Goal: Task Accomplishment & Management: Manage account settings

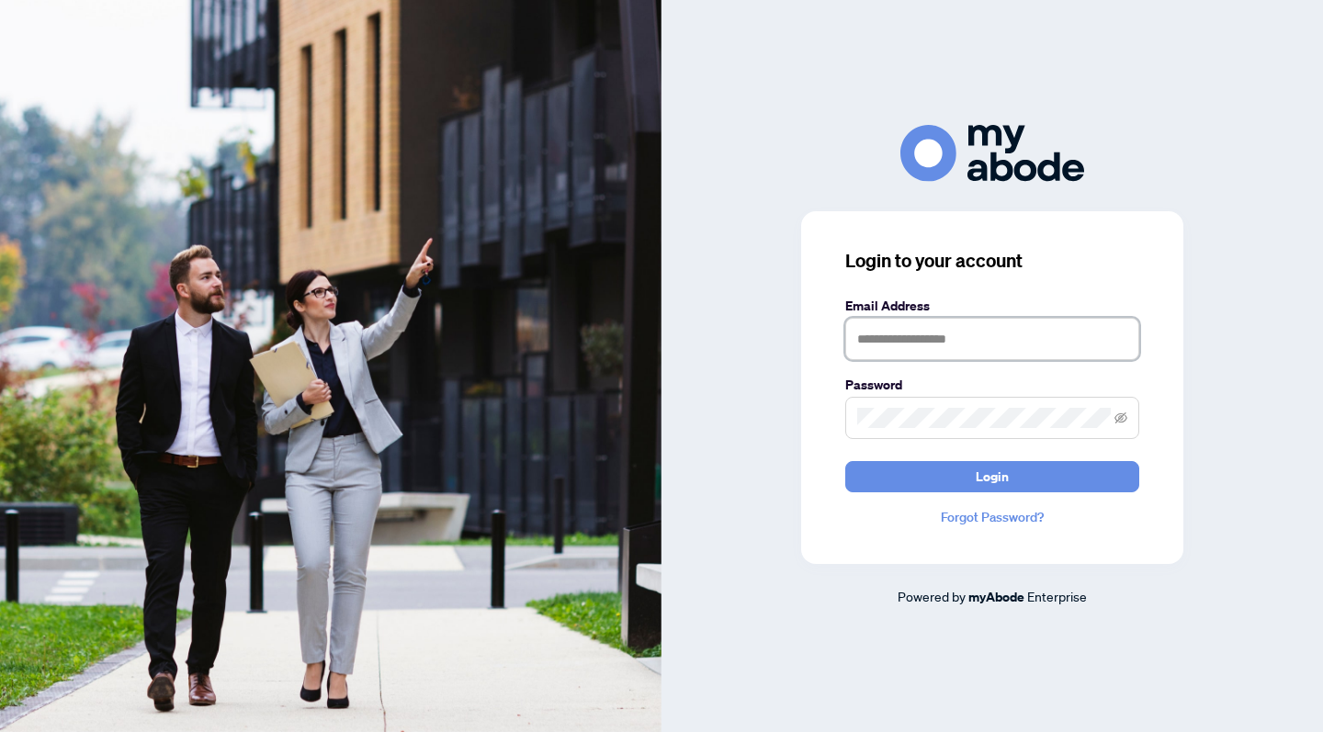
click at [1005, 355] on input "text" at bounding box center [992, 339] width 294 height 42
type input "**********"
click at [992, 476] on button "Login" at bounding box center [992, 476] width 294 height 31
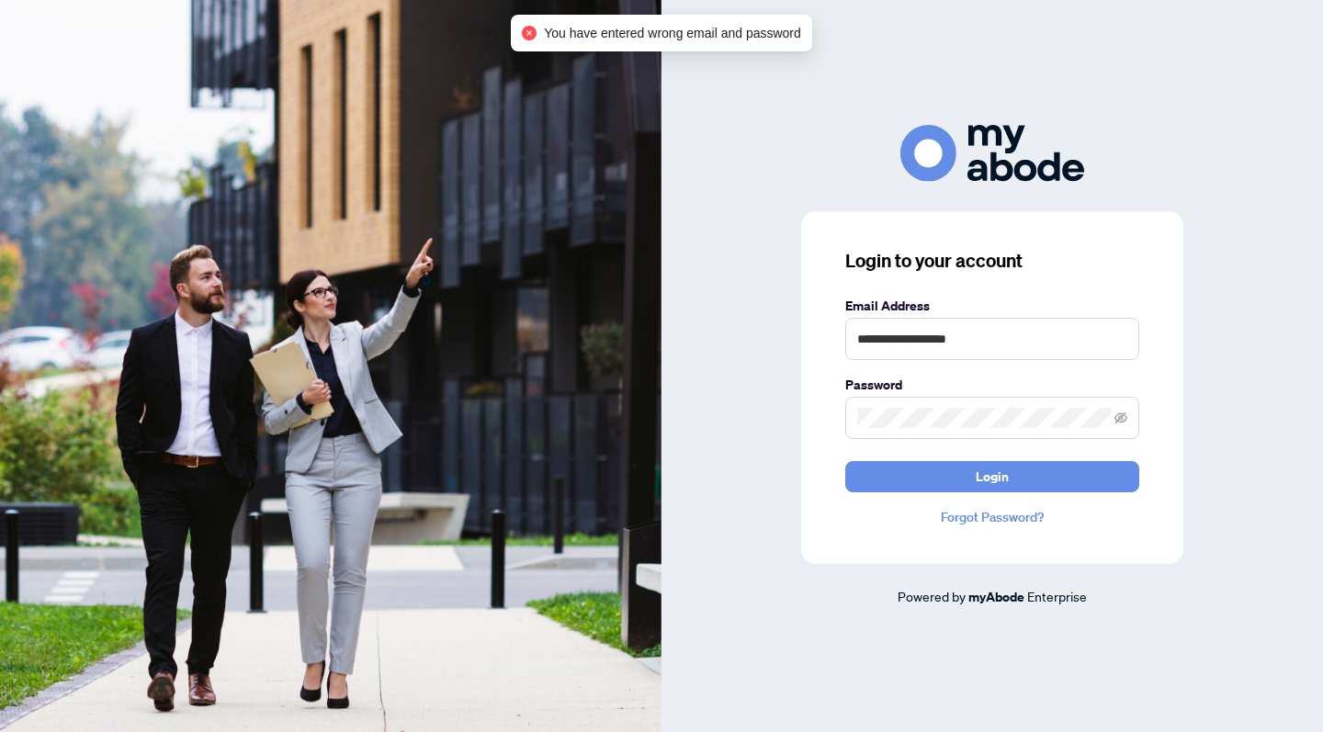
click at [975, 428] on span at bounding box center [992, 418] width 294 height 42
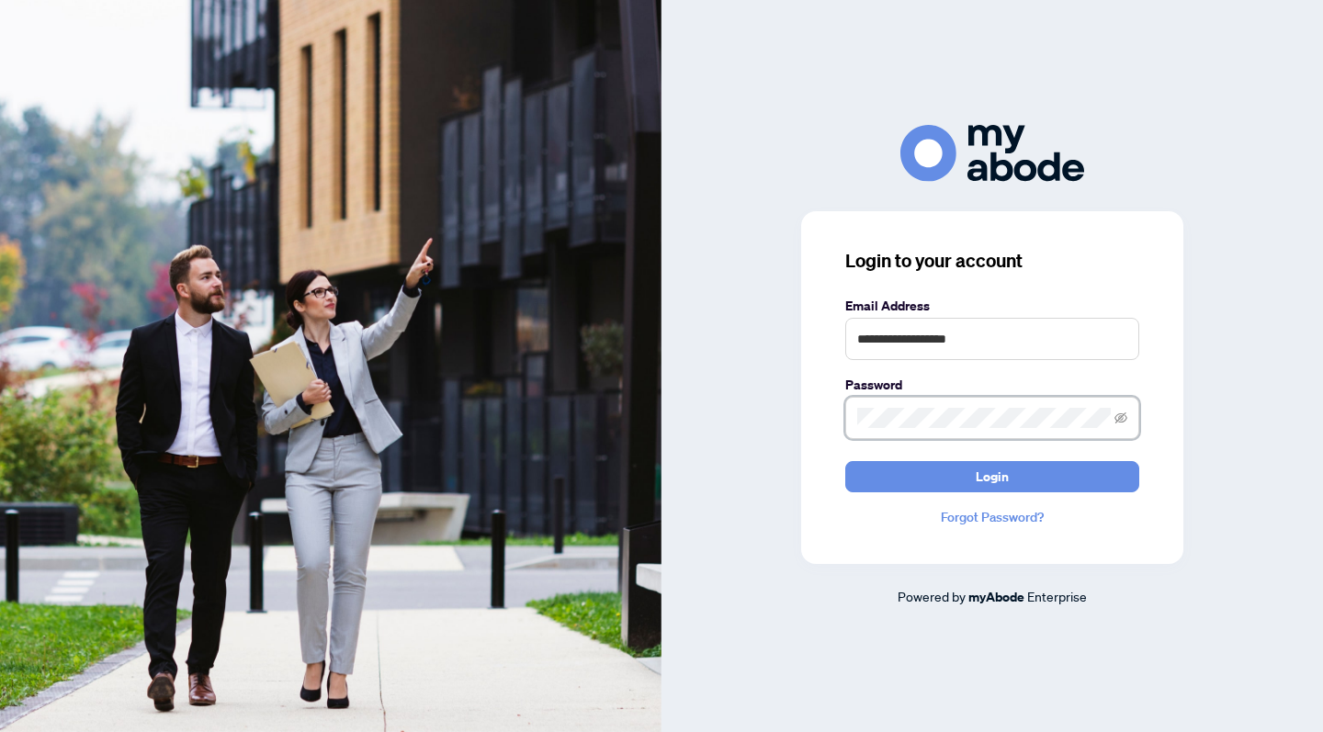
click at [992, 476] on button "Login" at bounding box center [992, 476] width 294 height 31
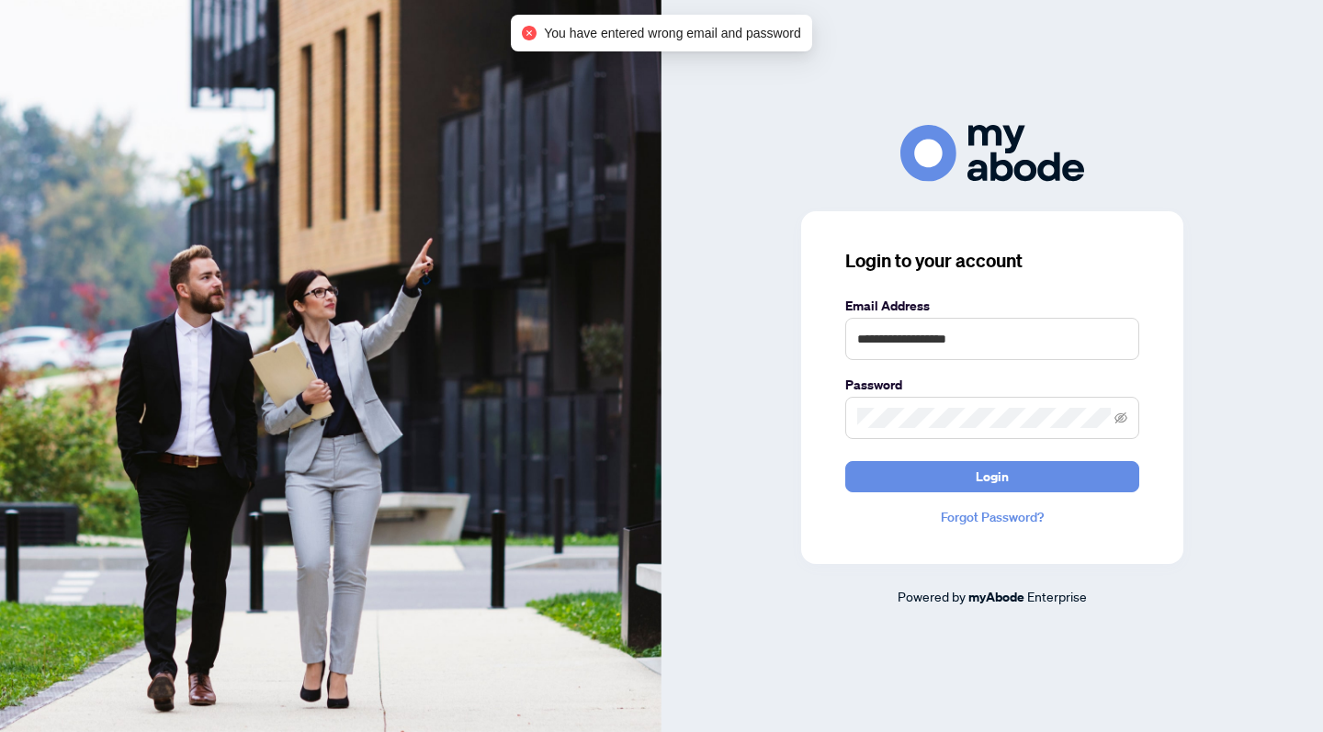
click at [1001, 435] on span at bounding box center [992, 418] width 294 height 42
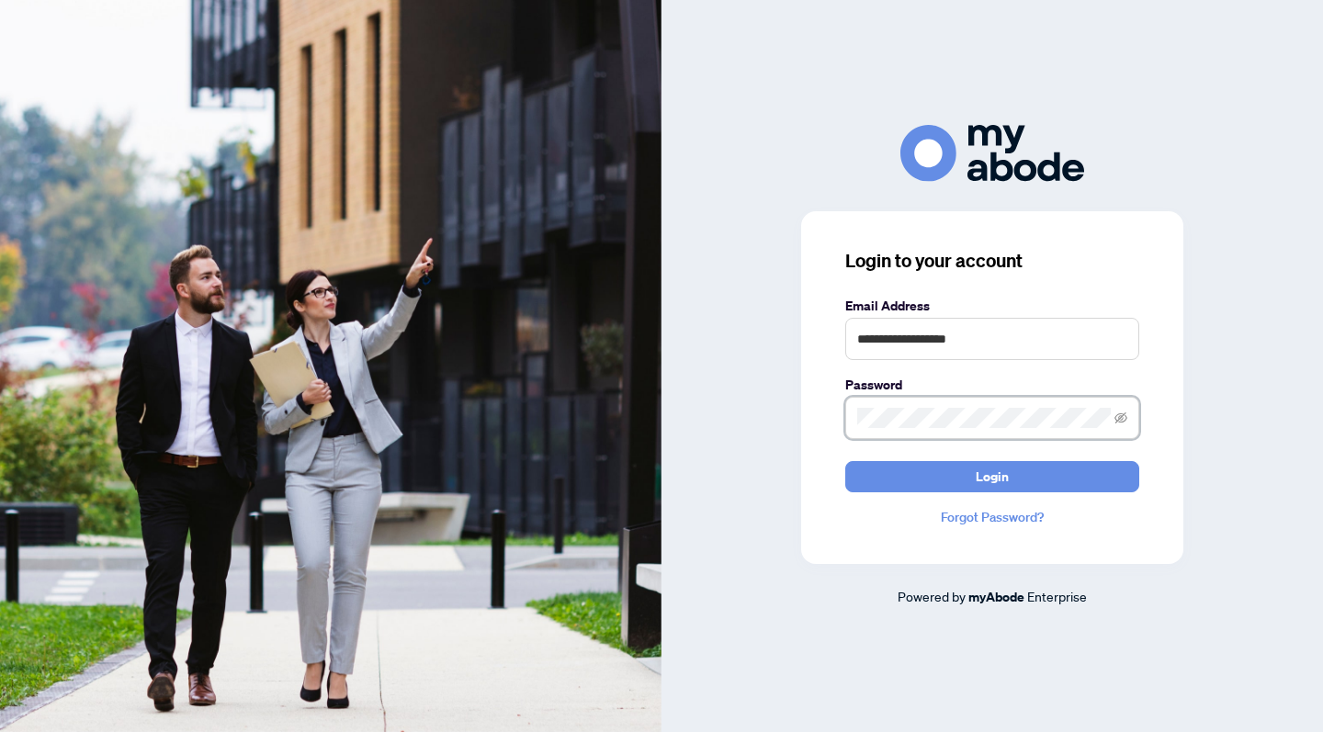
click at [992, 476] on button "Login" at bounding box center [992, 476] width 294 height 31
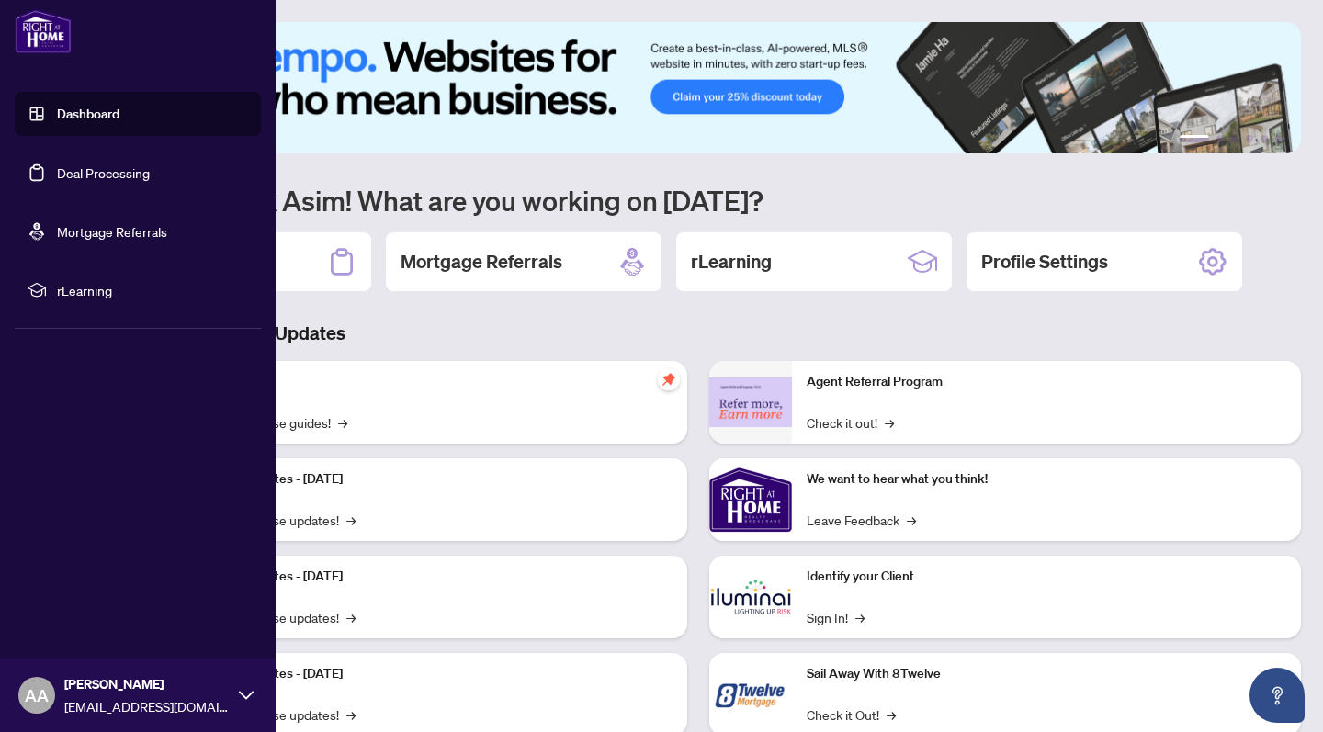
click at [57, 110] on link "Dashboard" at bounding box center [88, 114] width 62 height 17
click at [60, 175] on link "Deal Processing" at bounding box center [103, 172] width 93 height 17
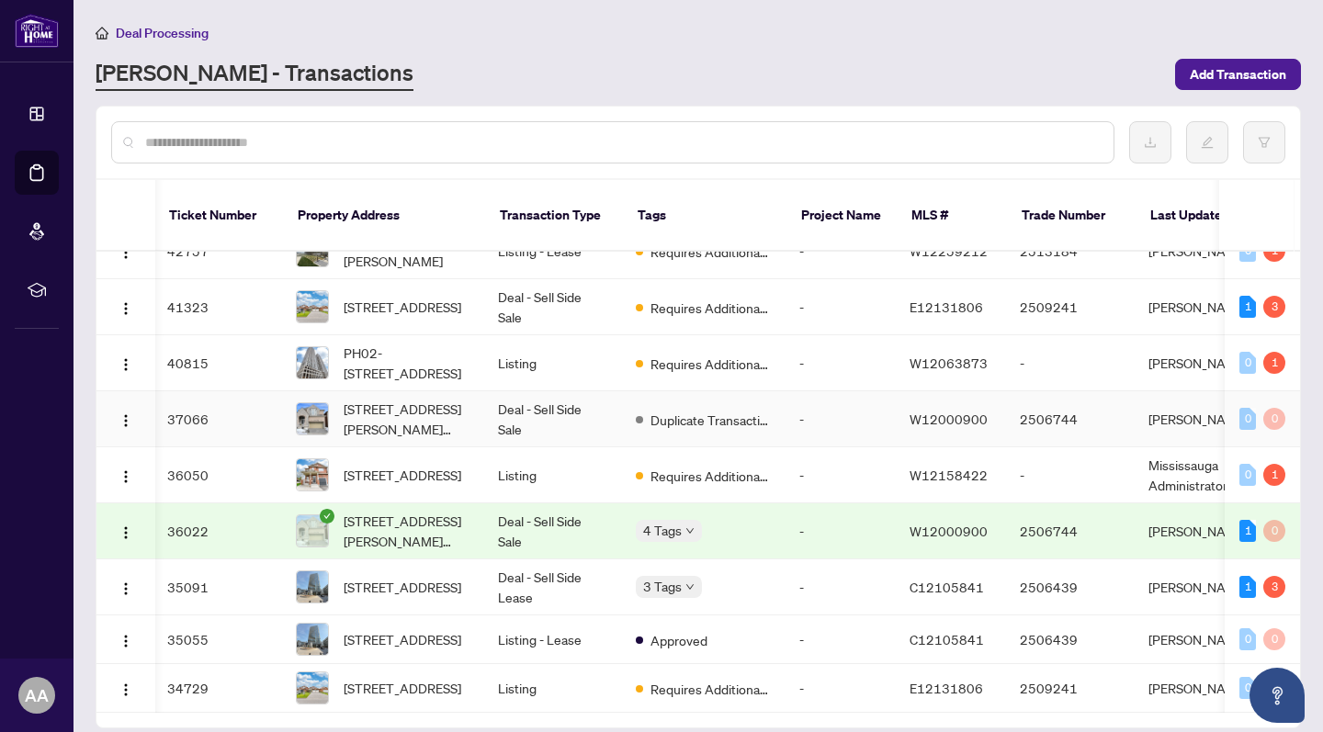
scroll to position [665, 6]
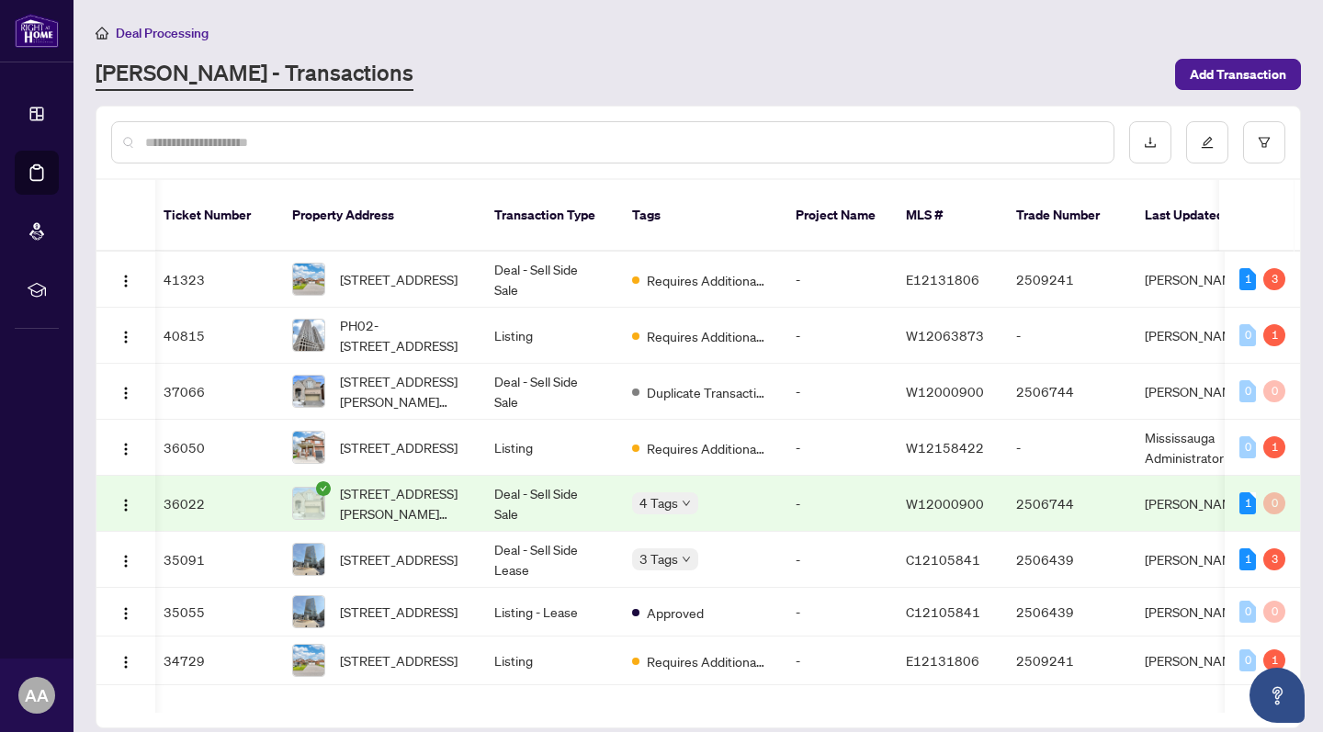
click at [583, 37] on div "Deal Processing" at bounding box center [698, 32] width 1205 height 21
click at [326, 481] on icon "check-circle" at bounding box center [323, 488] width 15 height 15
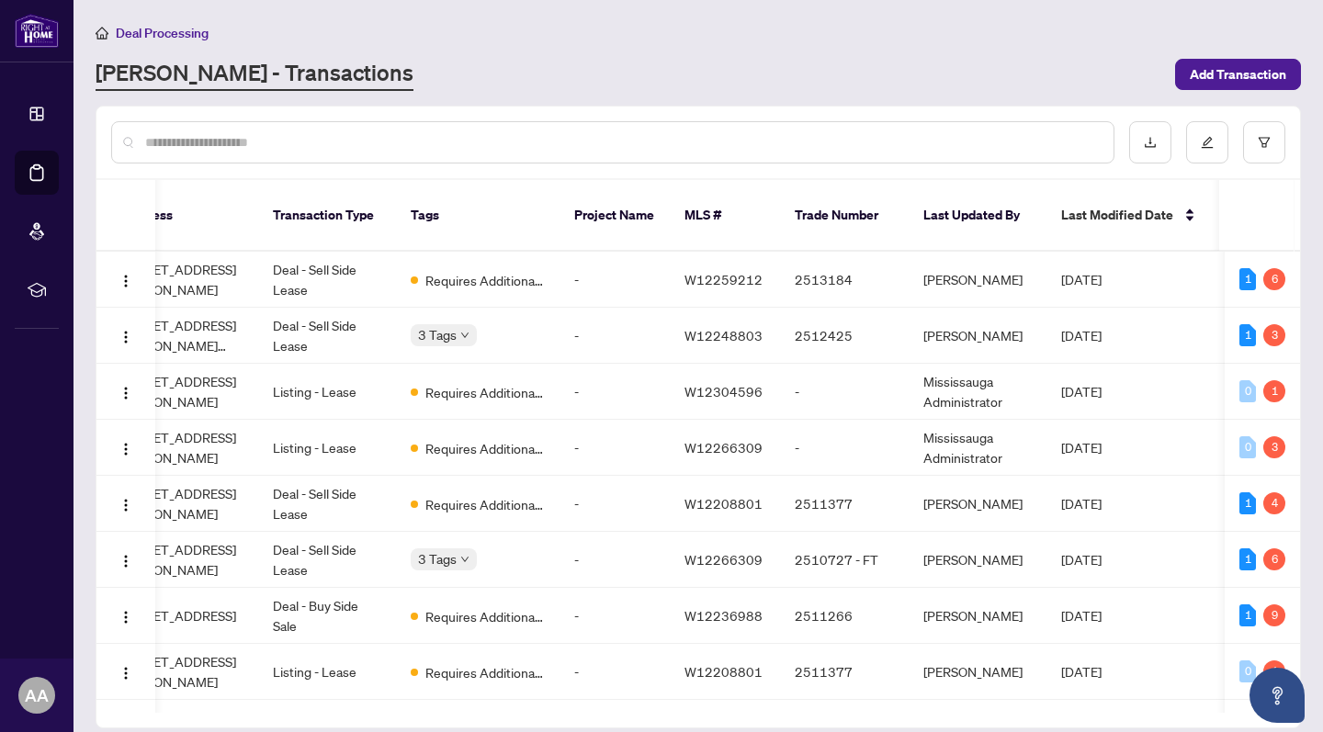
scroll to position [0, 459]
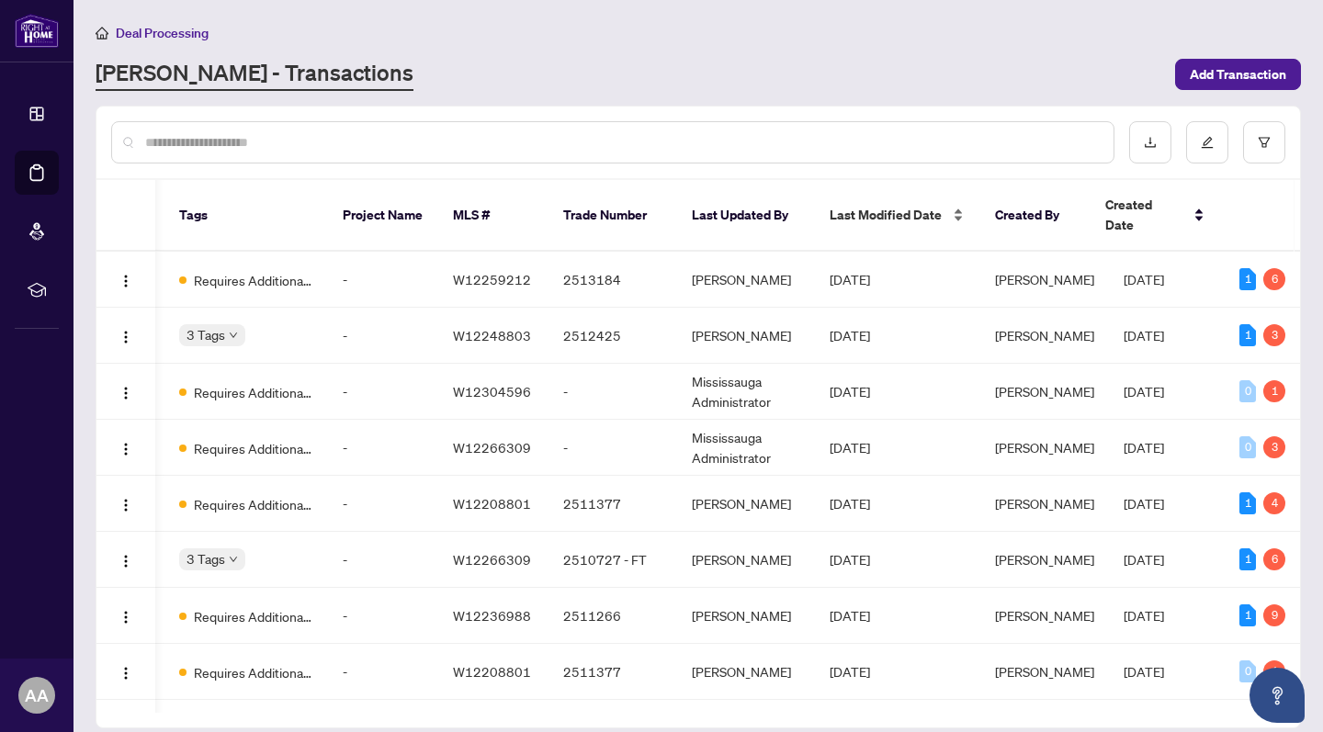
click at [881, 210] on span "Last Modified Date" at bounding box center [885, 215] width 112 height 20
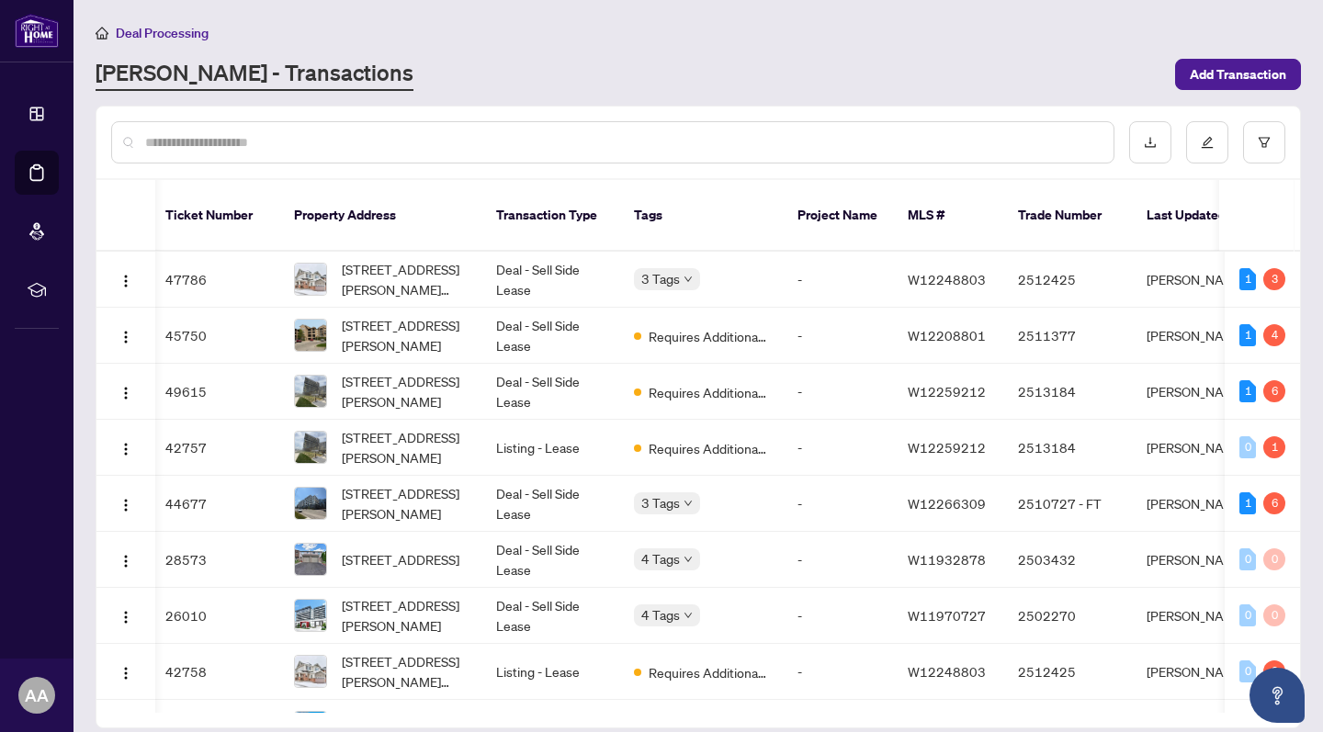
scroll to position [0, 5]
click at [592, 486] on td "Deal - Sell Side Lease" at bounding box center [550, 504] width 138 height 56
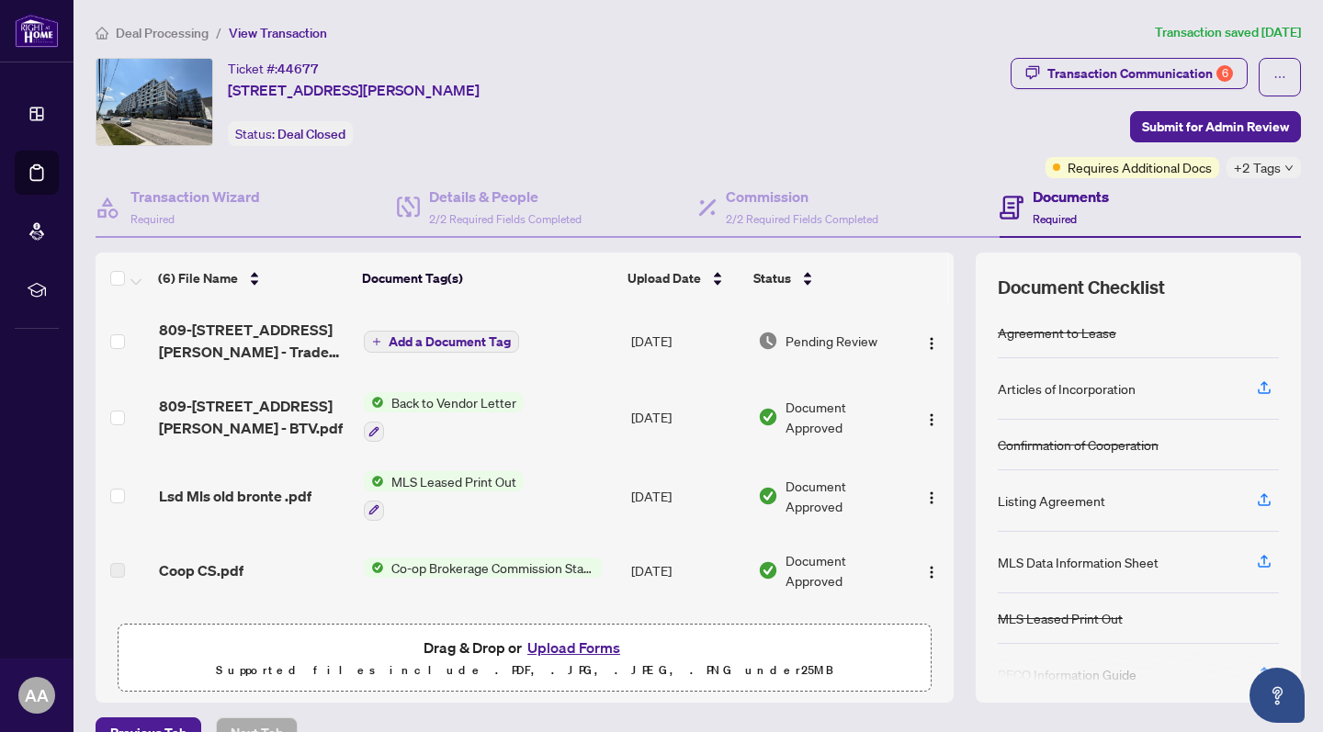
click at [286, 585] on td "Coop CS.pdf" at bounding box center [254, 571] width 205 height 70
click at [246, 566] on div "Coop CS.pdf" at bounding box center [254, 570] width 190 height 22
click at [254, 489] on span "Lsd Mls old bronte .pdf" at bounding box center [235, 496] width 152 height 22
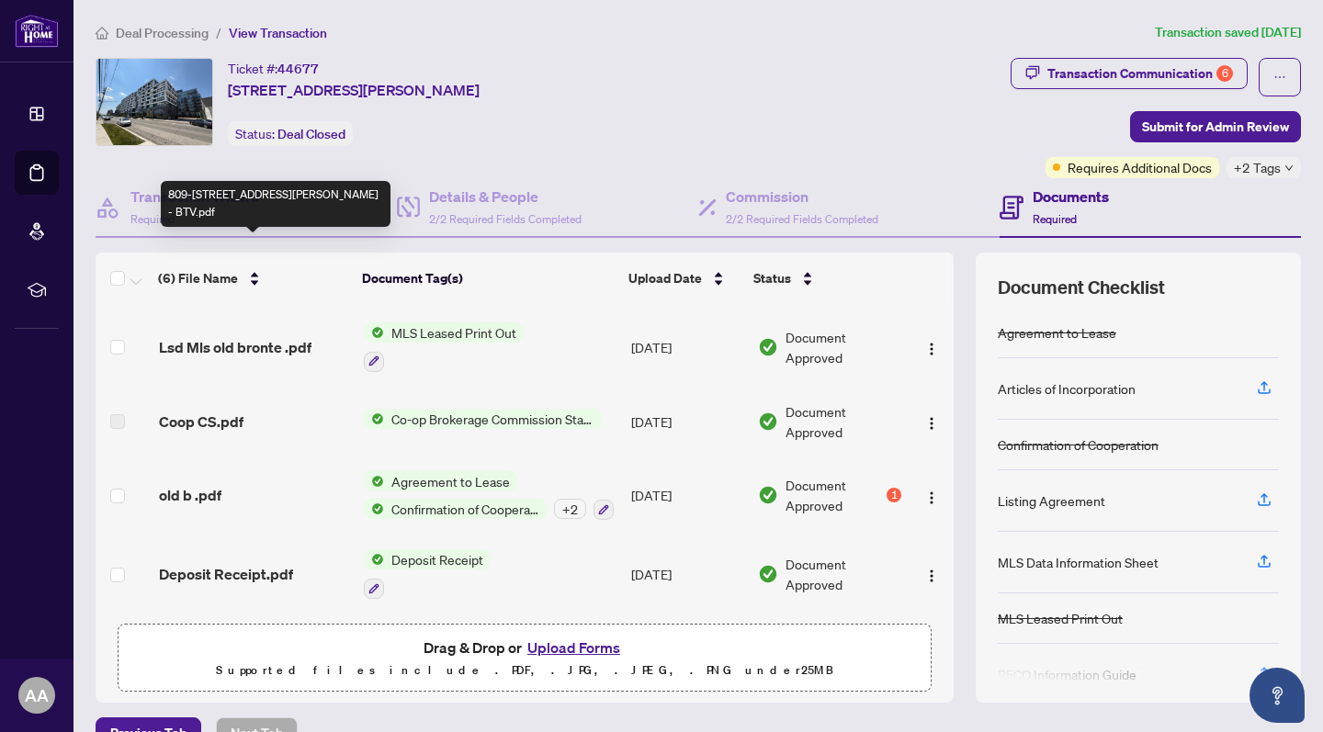
scroll to position [152, 0]
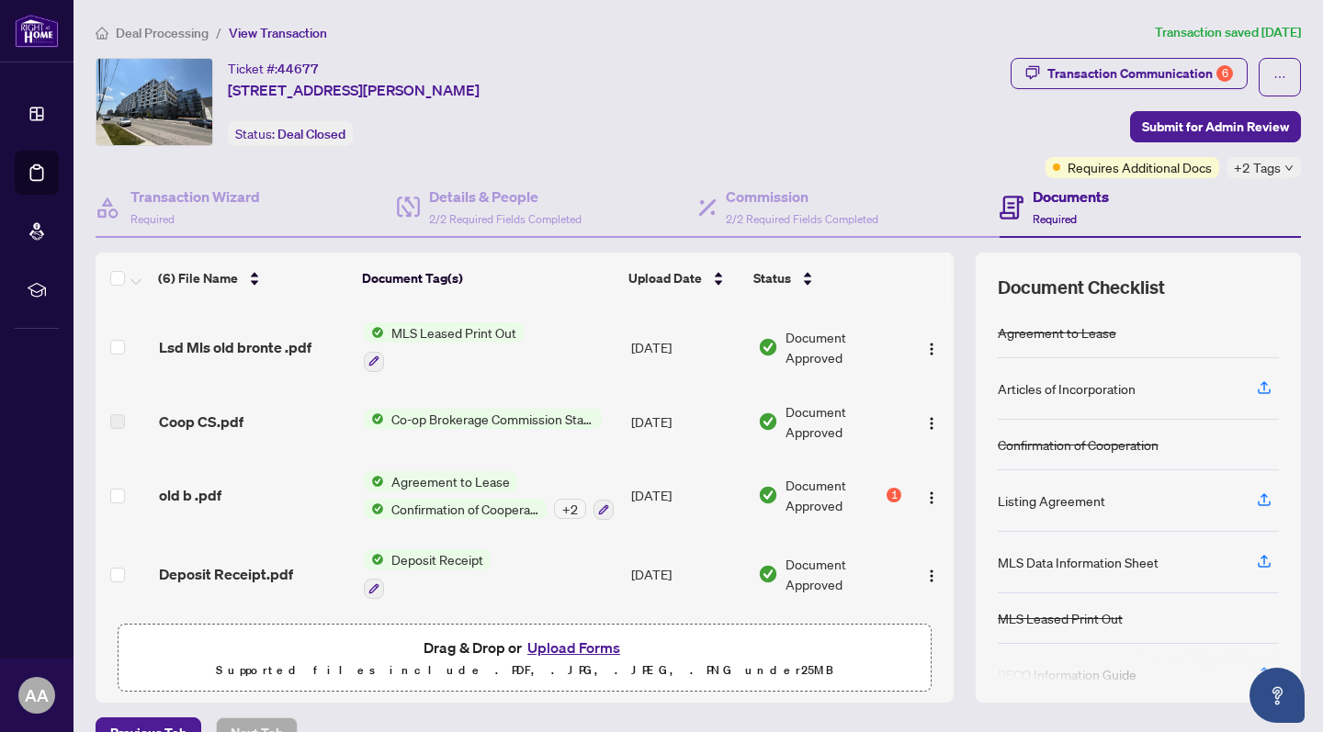
click at [213, 487] on span "old b .pdf" at bounding box center [190, 495] width 62 height 22
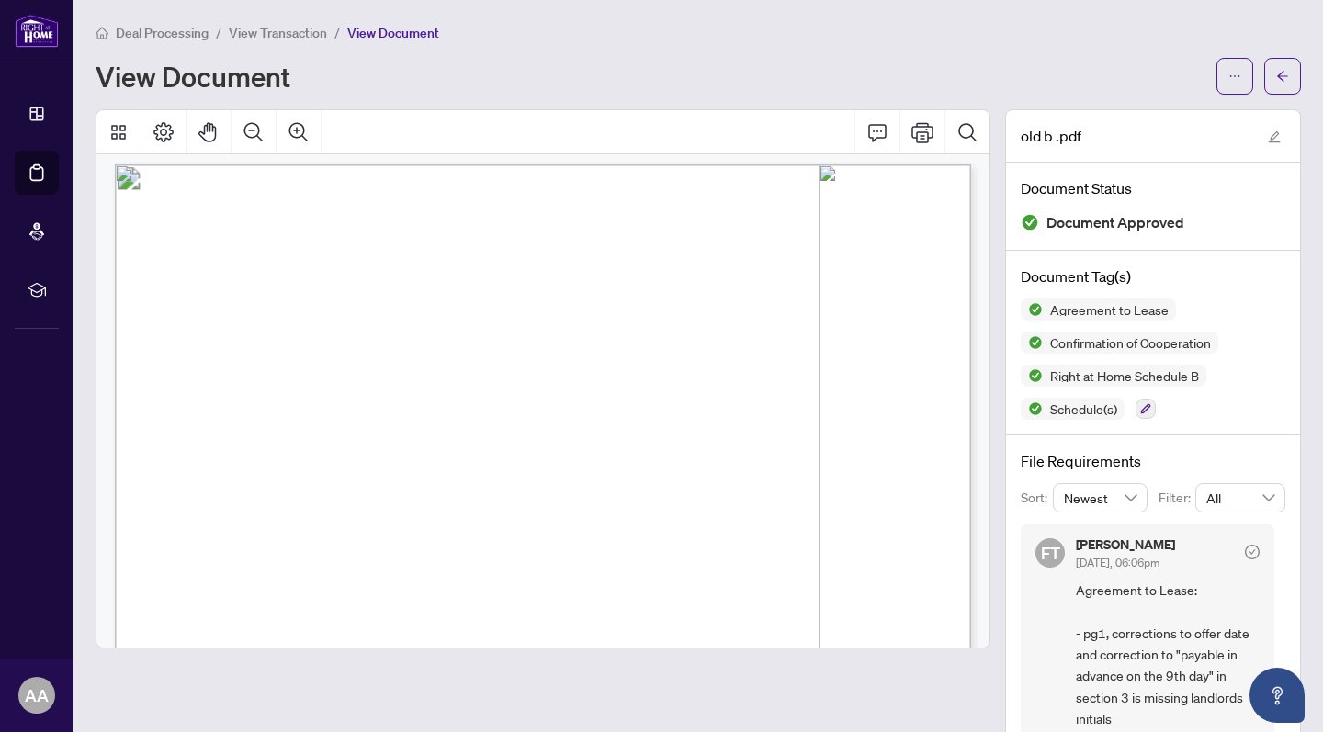
scroll to position [10, 0]
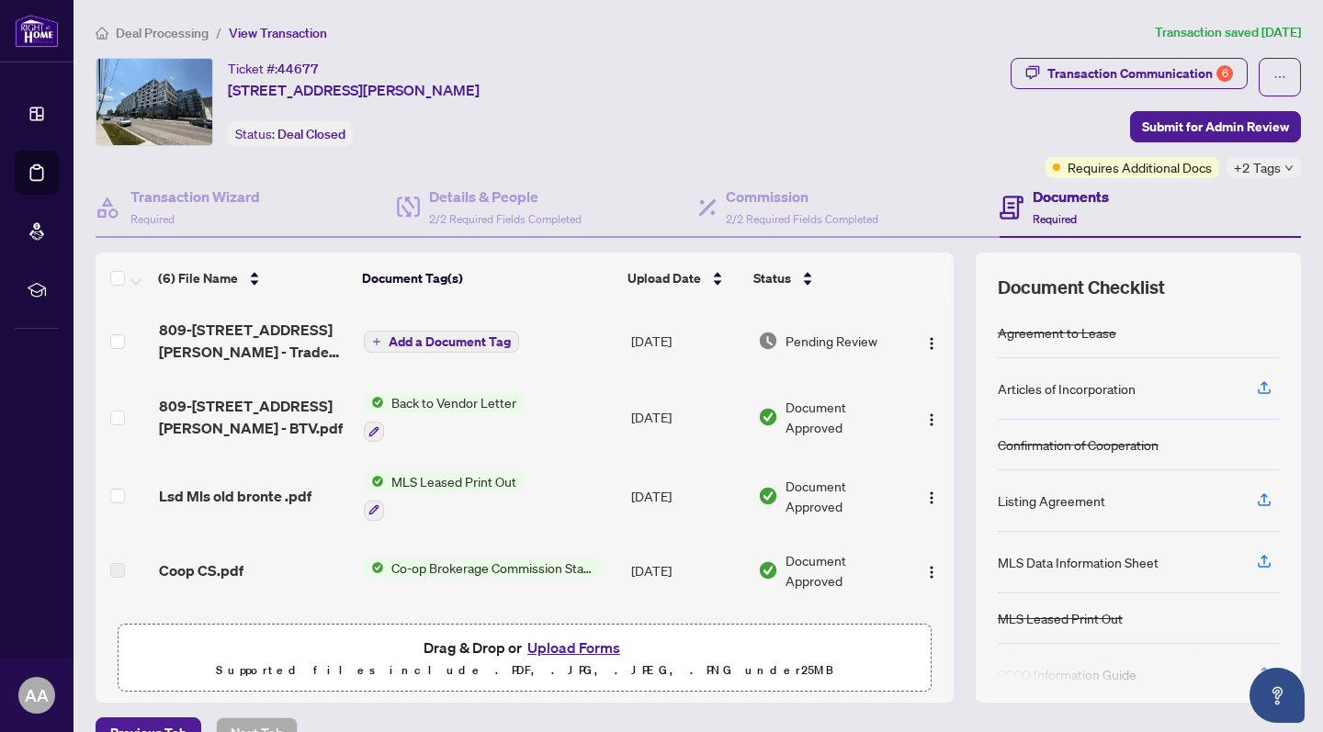
scroll to position [11, 0]
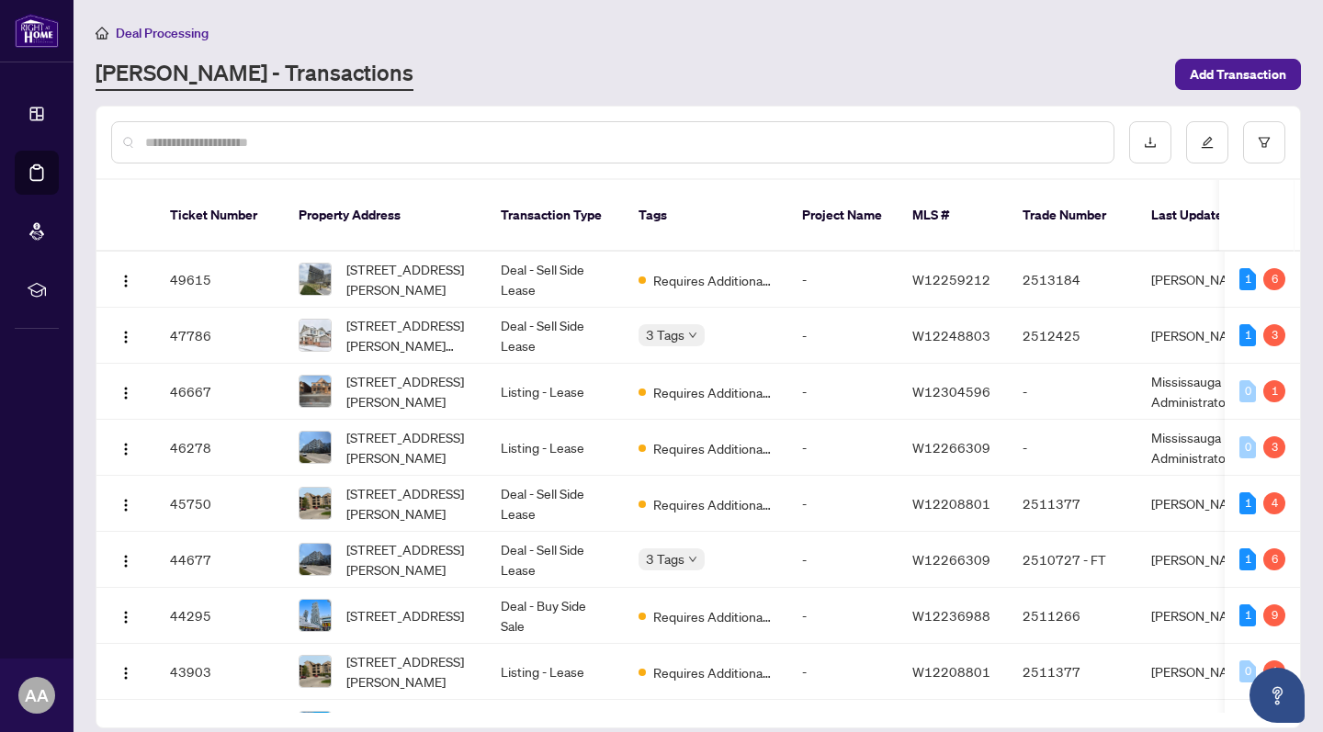
click at [216, 140] on input "text" at bounding box center [621, 142] width 953 height 20
type input "**********"
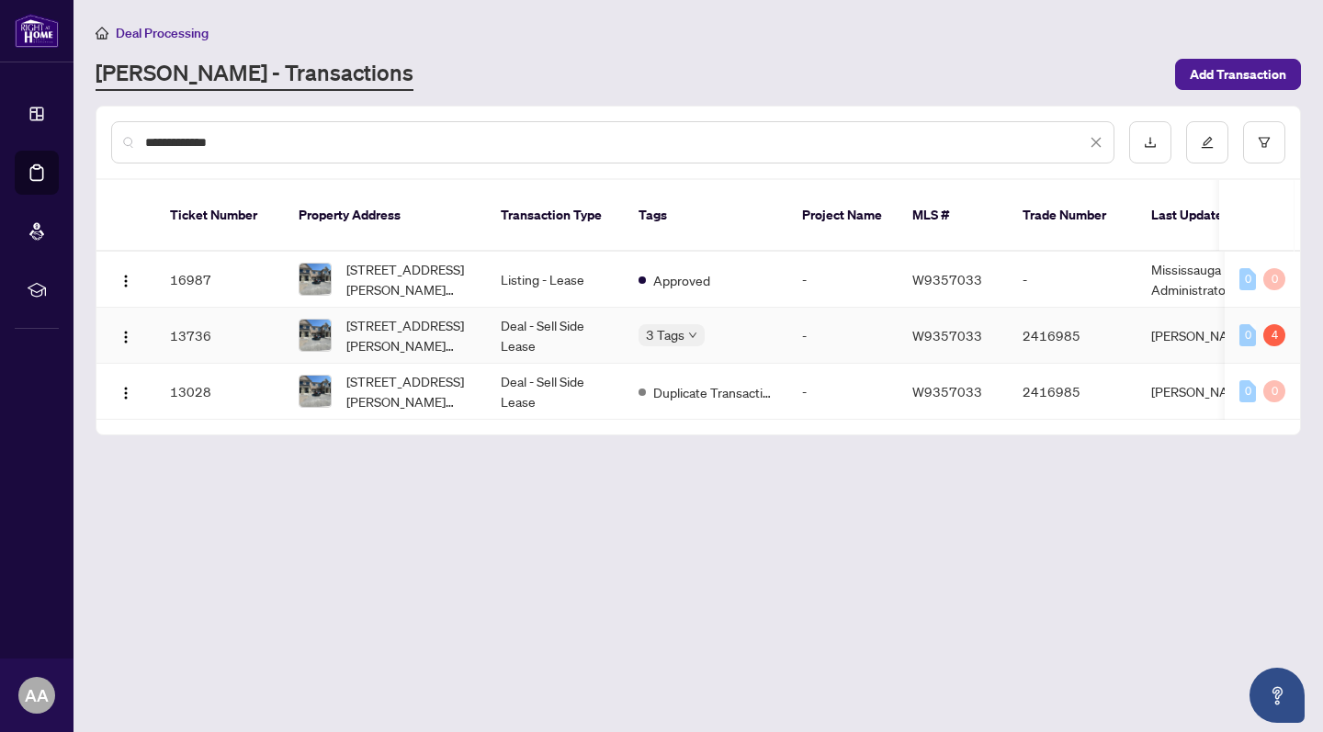
click at [572, 314] on td "Deal - Sell Side Lease" at bounding box center [555, 336] width 138 height 56
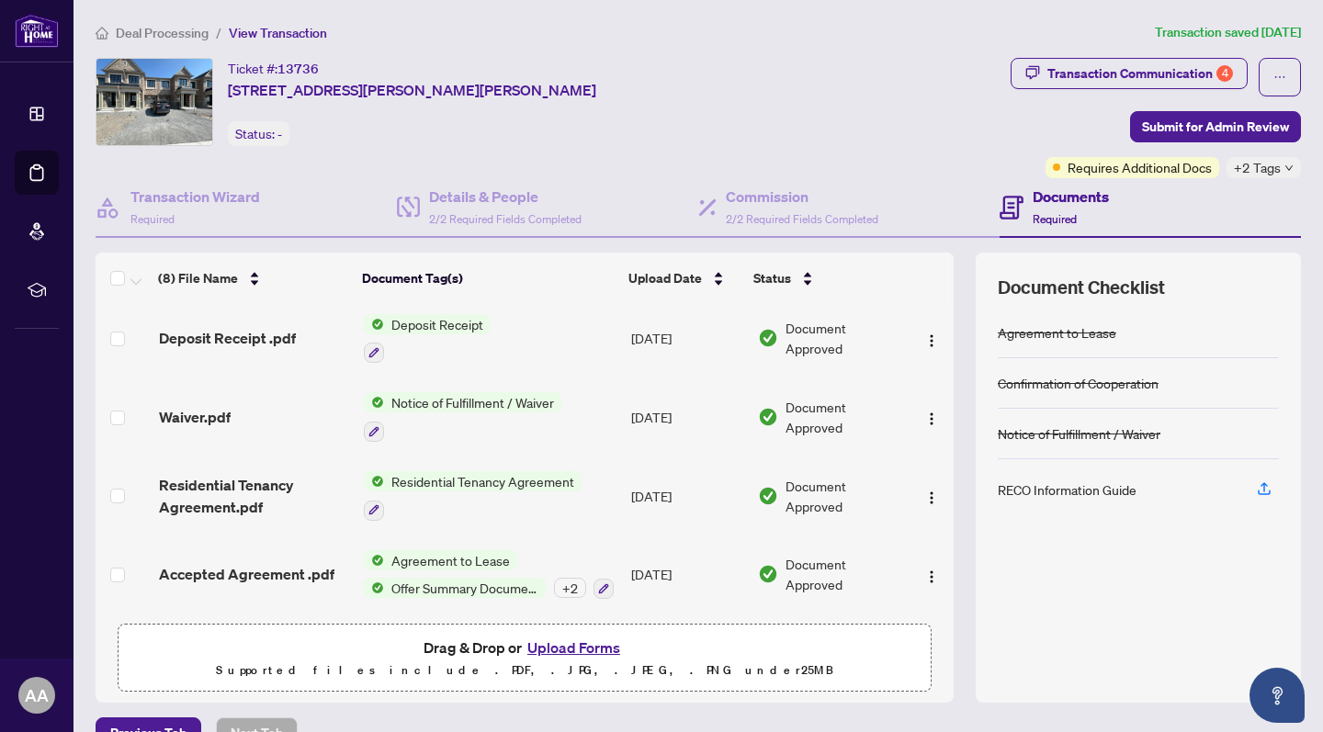
scroll to position [308, 0]
click at [263, 577] on span "Accepted Agreement .pdf" at bounding box center [246, 574] width 175 height 22
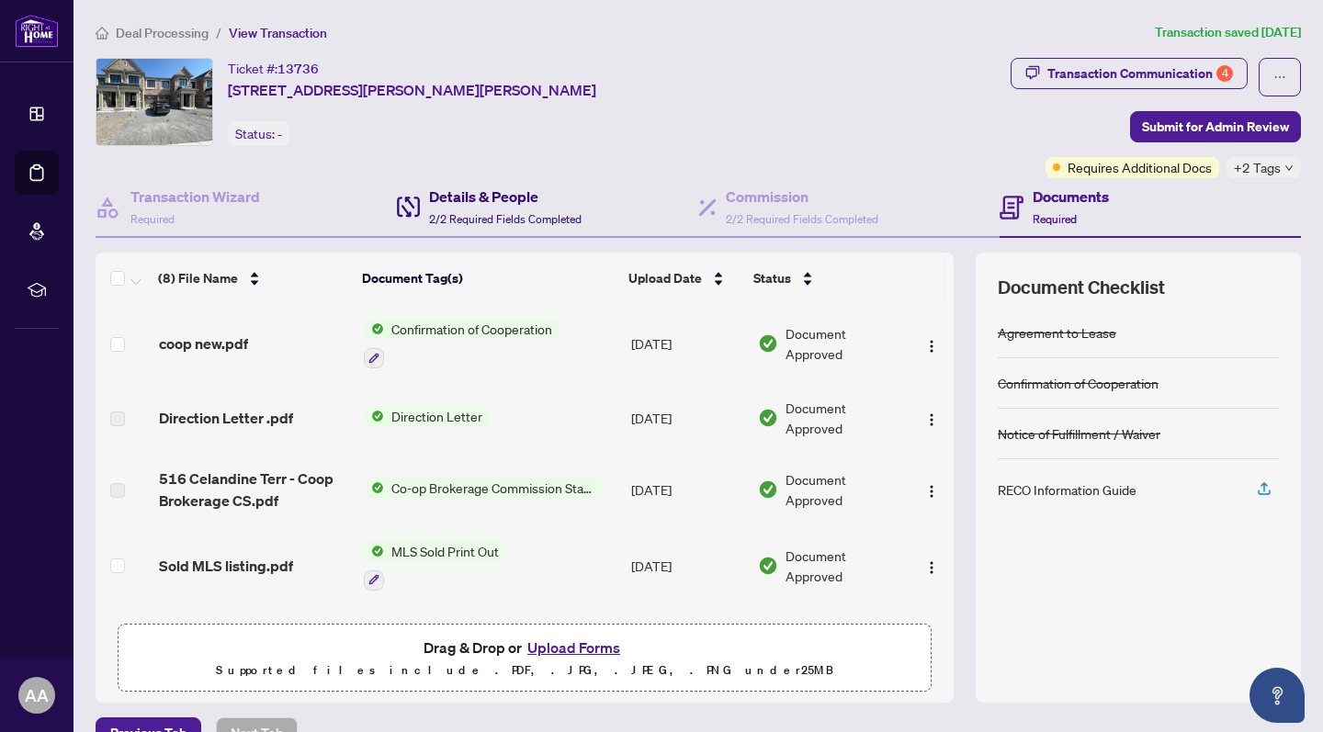
click at [484, 220] on span "2/2 Required Fields Completed" at bounding box center [505, 219] width 152 height 14
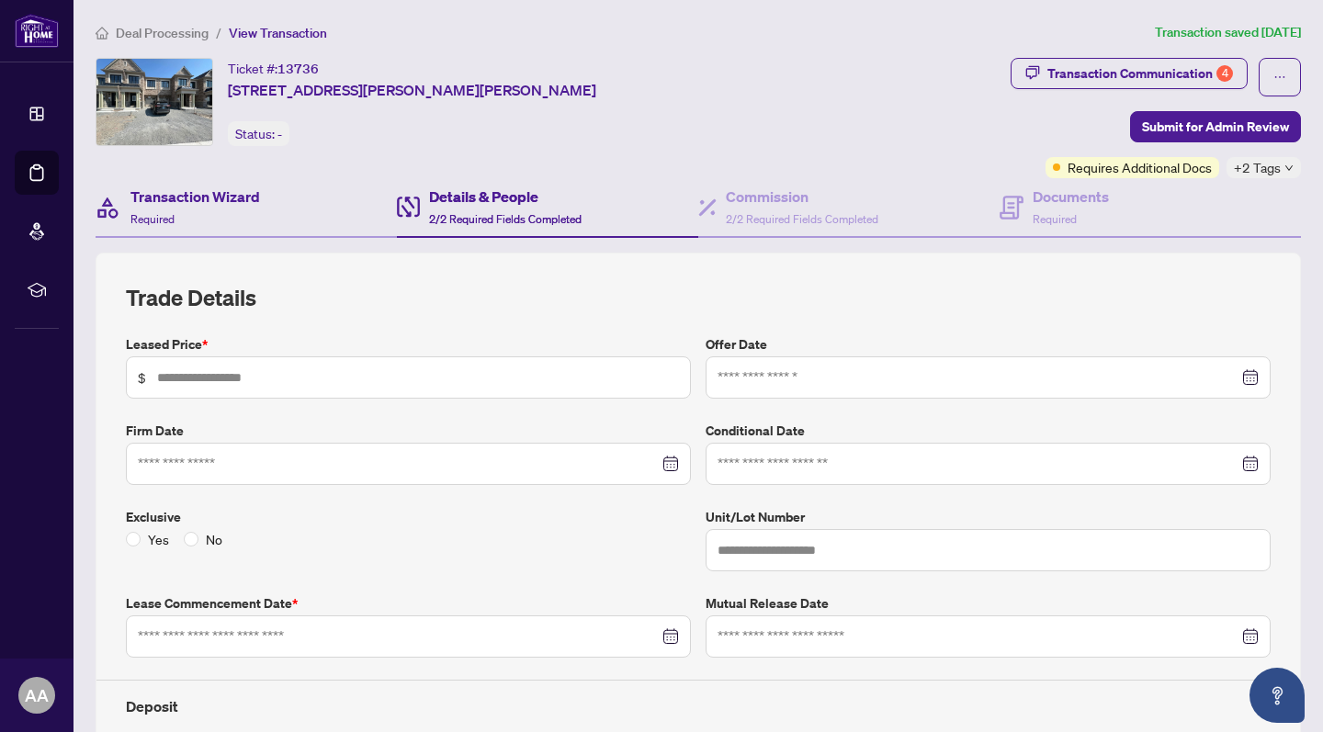
type input "*****"
type input "**********"
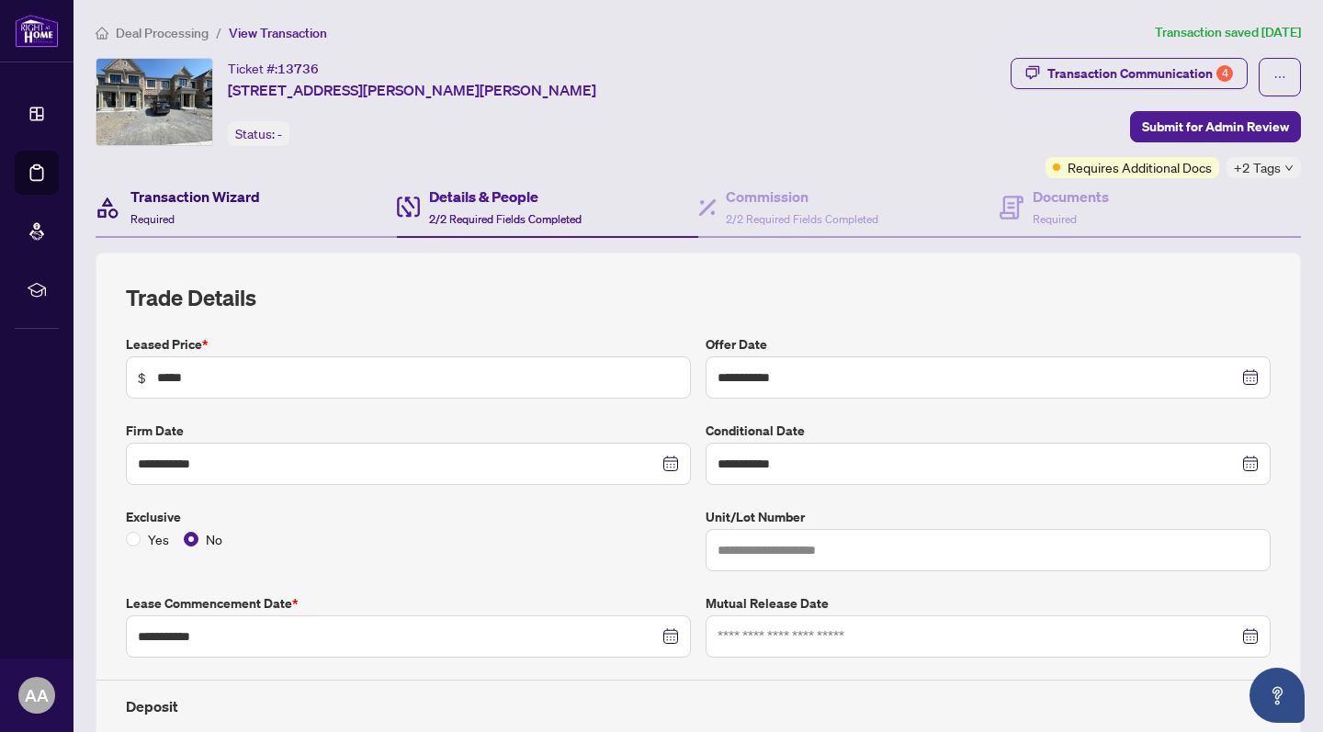
click at [210, 205] on h4 "Transaction Wizard" at bounding box center [195, 197] width 130 height 22
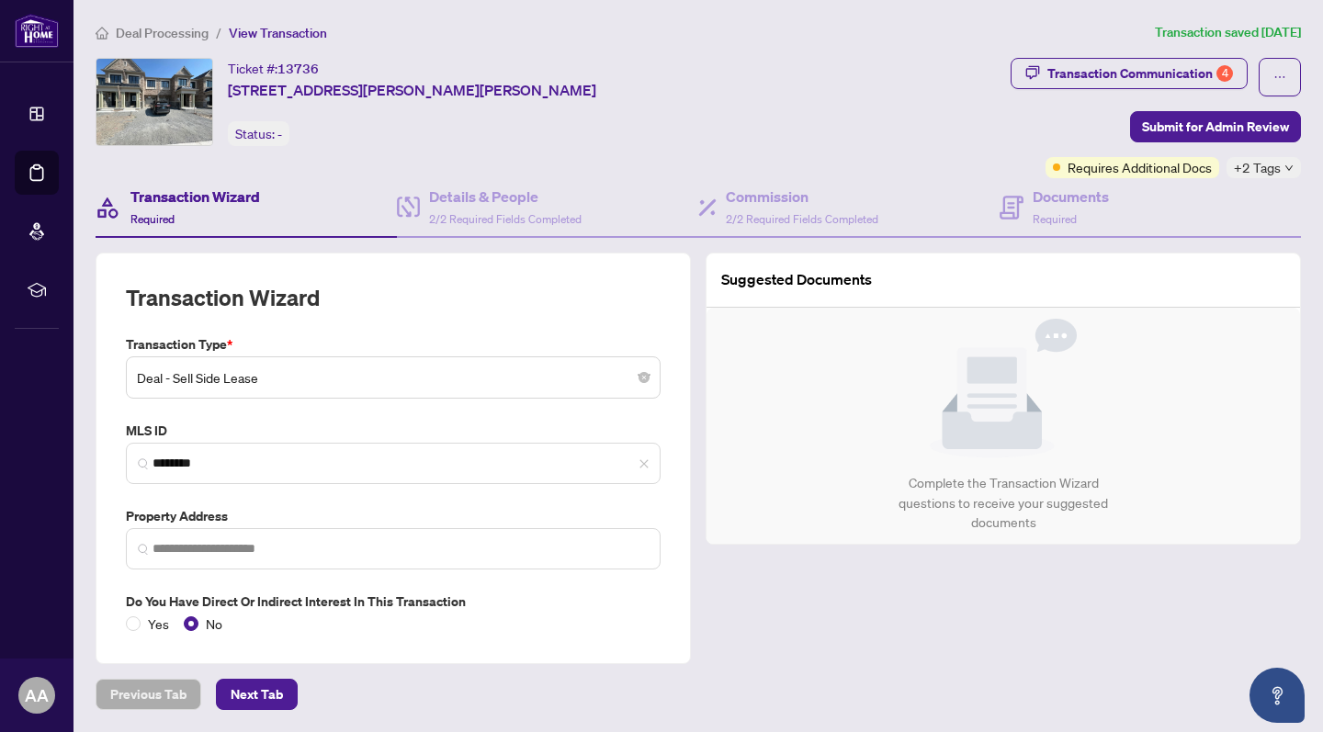
type input "**********"
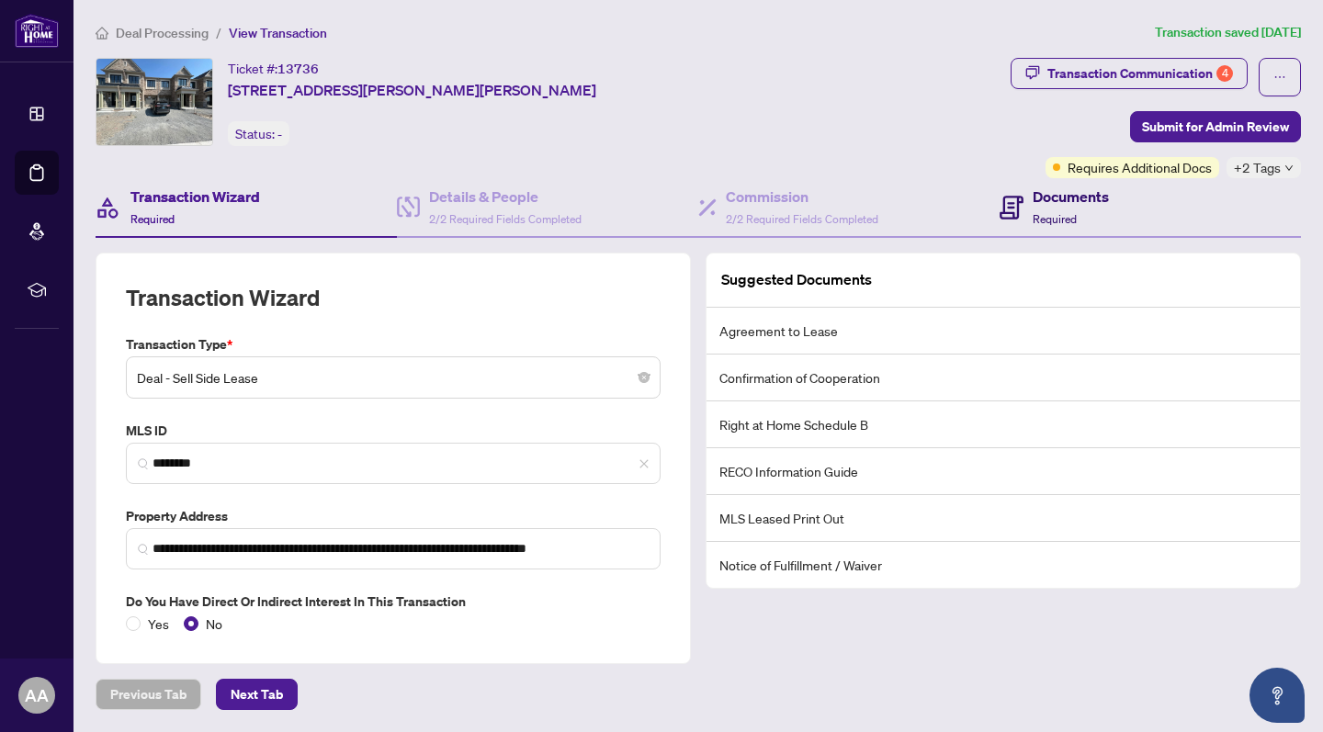
click at [1094, 216] on div "Documents Required" at bounding box center [1070, 207] width 76 height 43
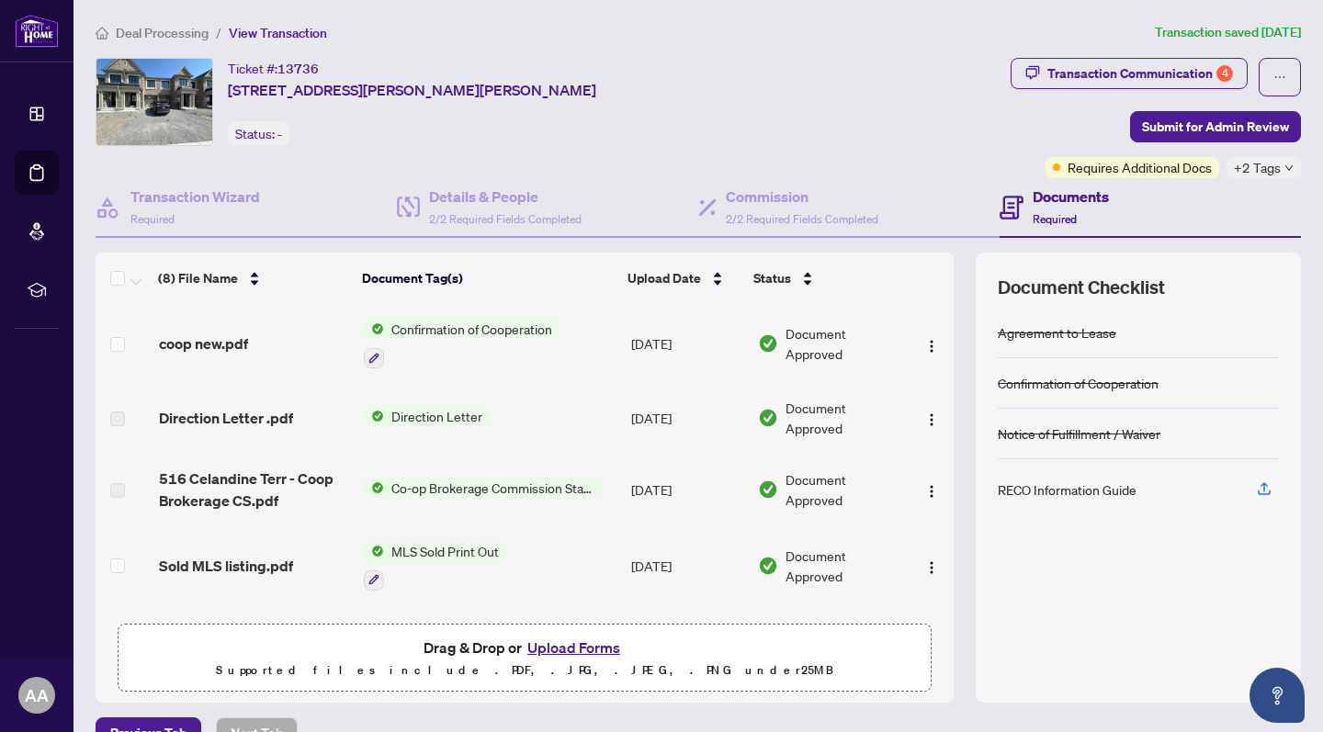
click at [231, 344] on span "coop new.pdf" at bounding box center [203, 344] width 89 height 22
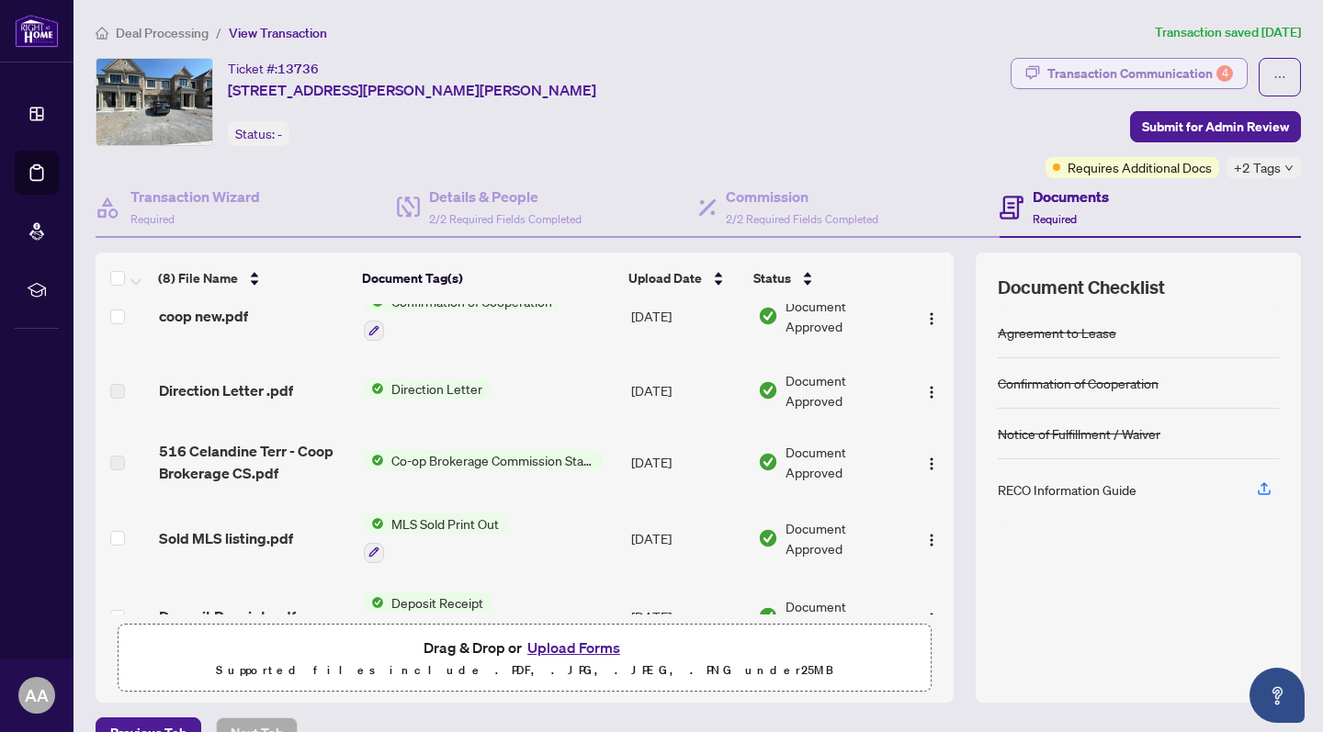
click at [1104, 83] on div "Transaction Communication 4" at bounding box center [1140, 73] width 186 height 29
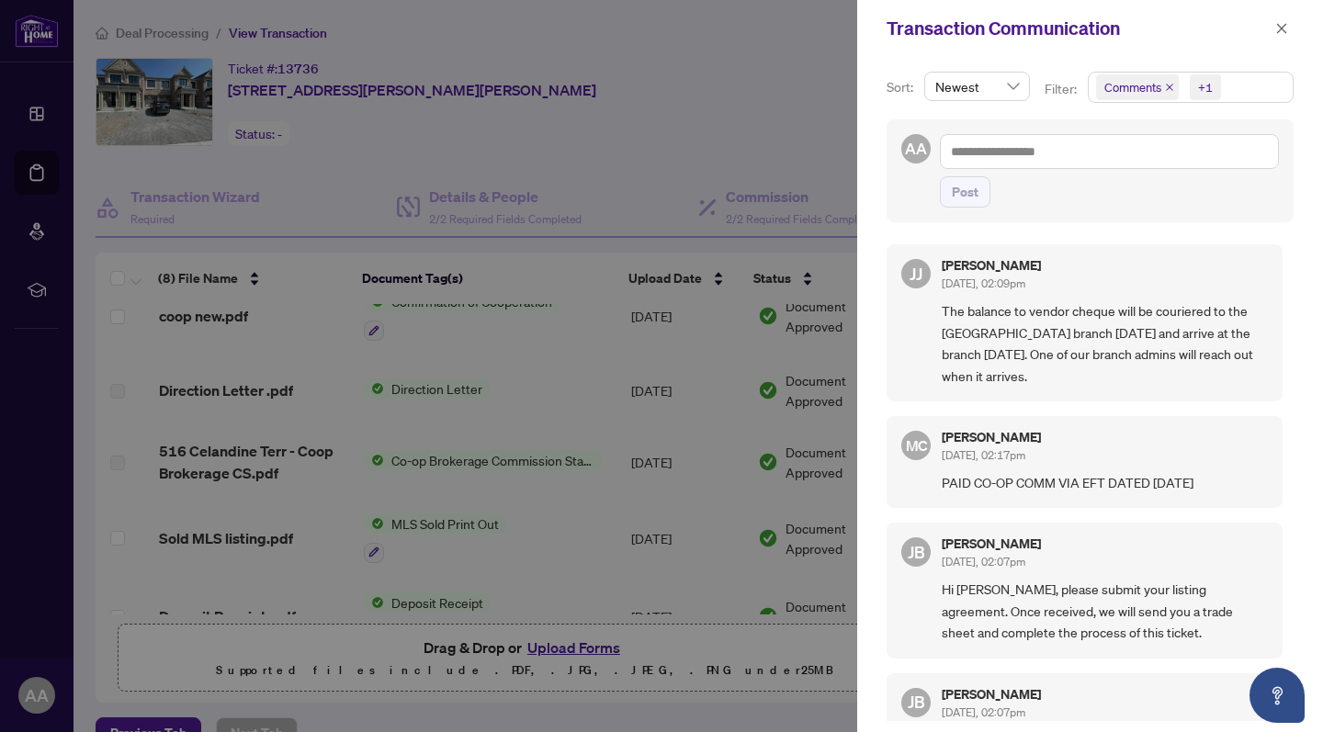
click at [1171, 89] on icon "close" at bounding box center [1169, 87] width 9 height 9
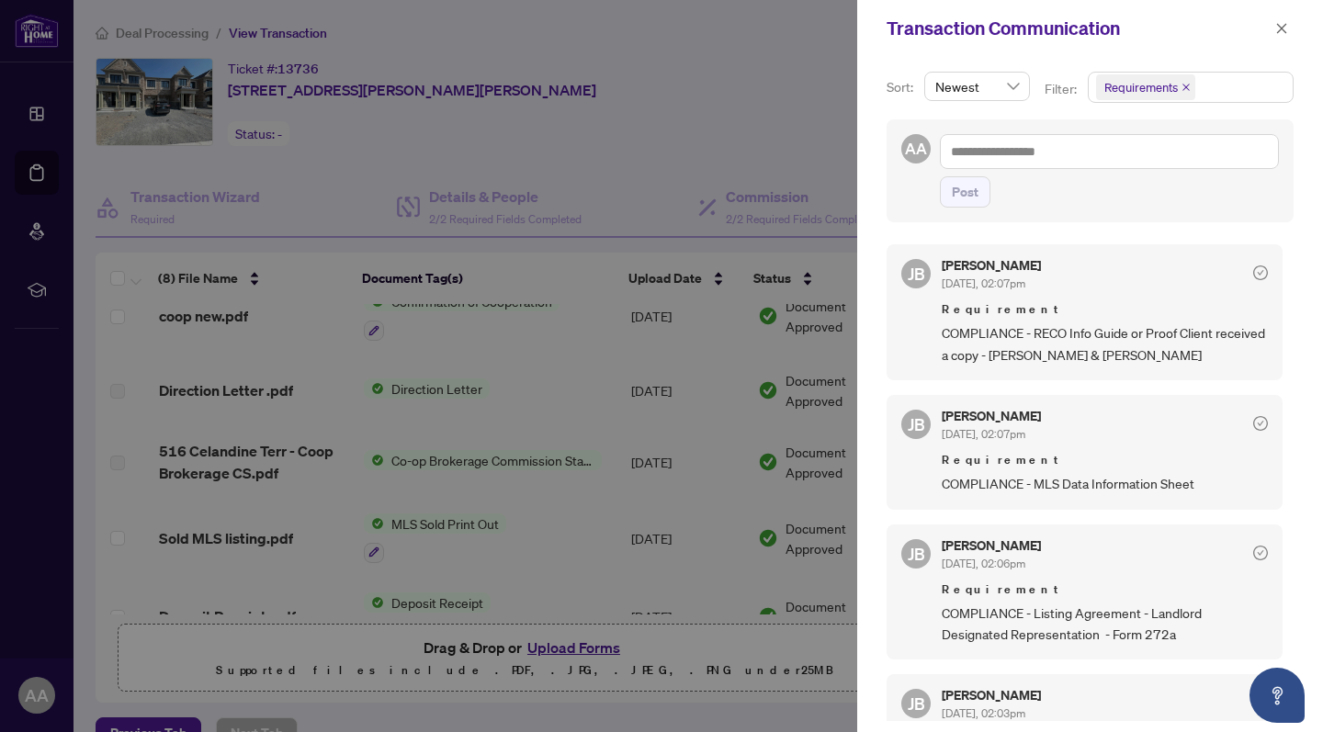
scroll to position [0, 0]
click at [562, 360] on div at bounding box center [661, 366] width 1323 height 732
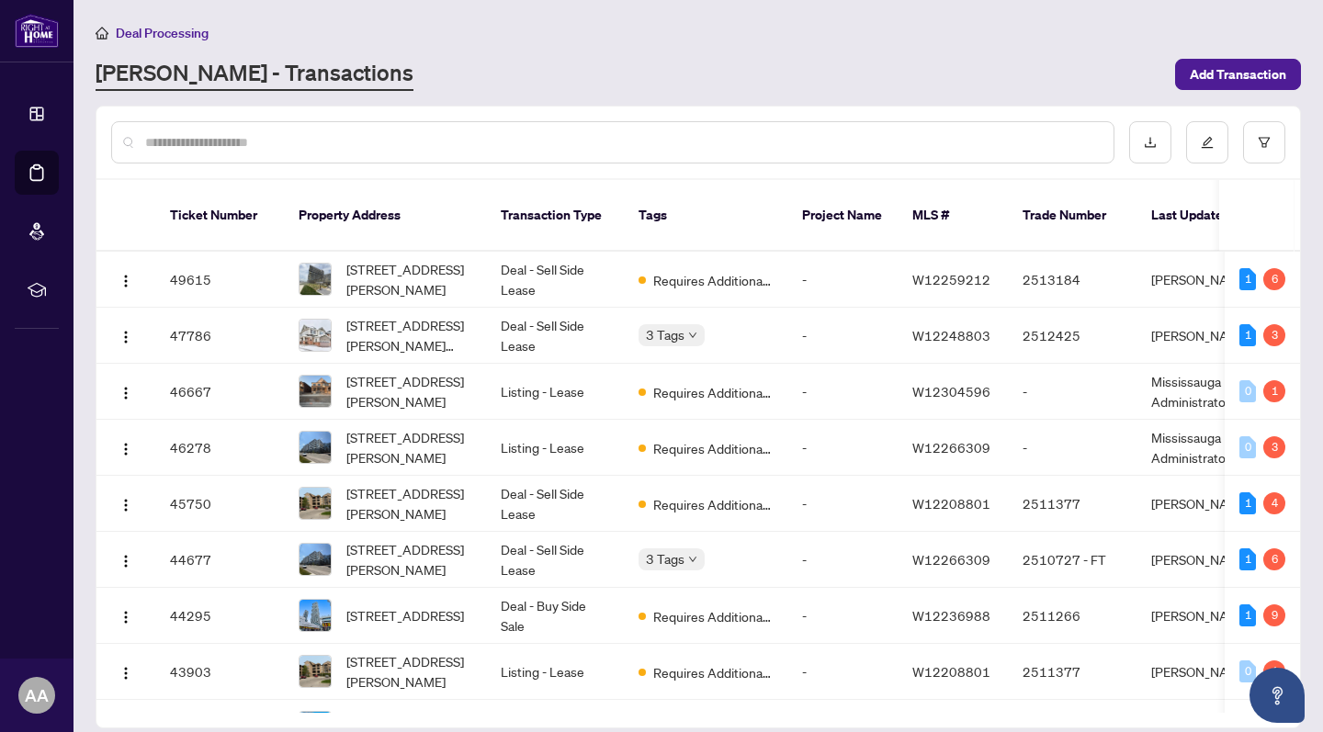
click at [485, 153] on div at bounding box center [612, 142] width 1003 height 42
click at [482, 140] on input "text" at bounding box center [621, 142] width 953 height 20
type input "**********"
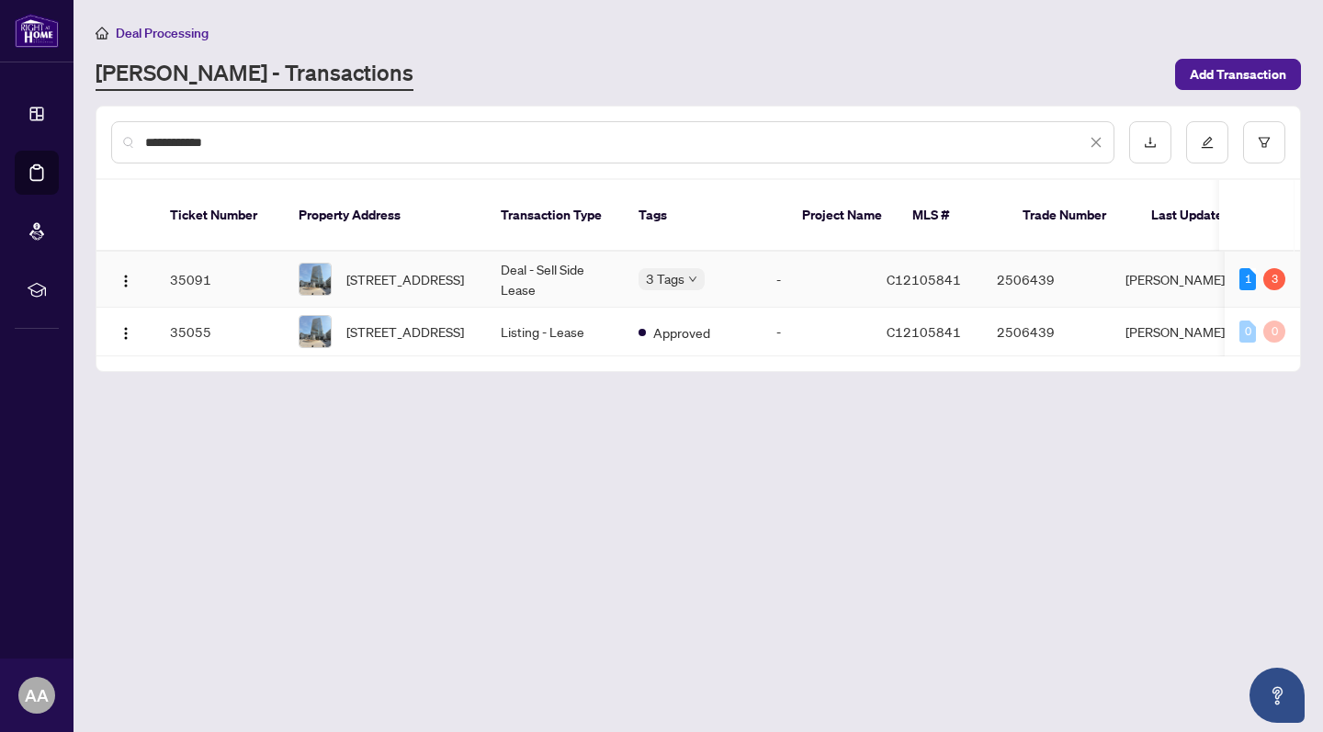
click at [491, 268] on td "Deal - Sell Side Lease" at bounding box center [555, 280] width 138 height 56
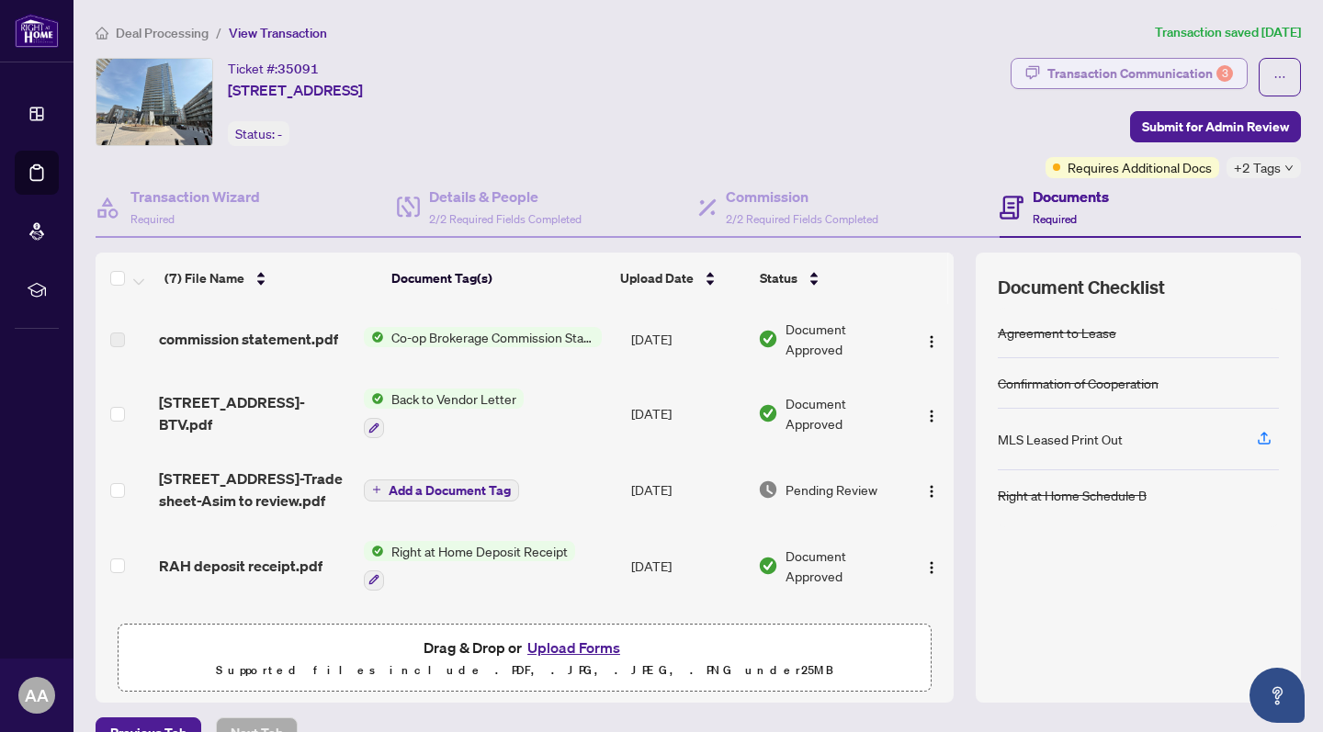
click at [1195, 73] on div "Transaction Communication 3" at bounding box center [1140, 73] width 186 height 29
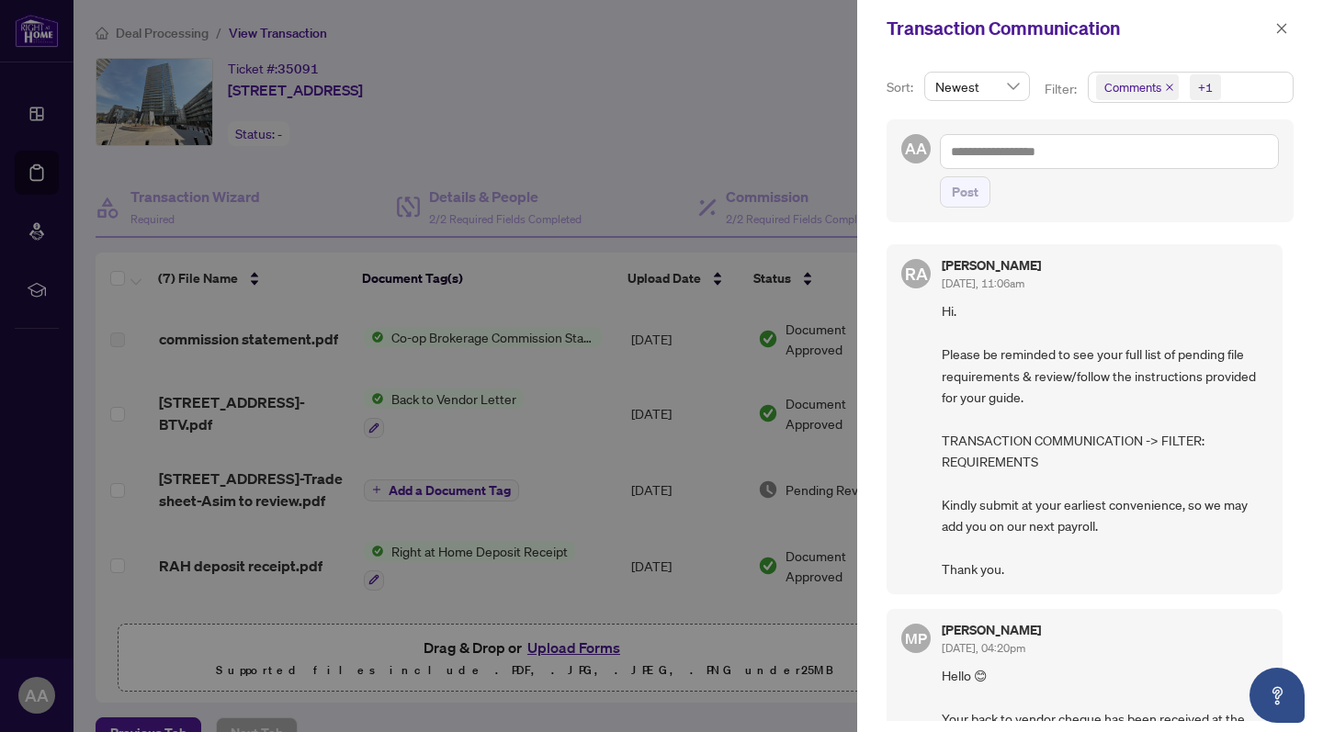
click at [1168, 86] on icon "close" at bounding box center [1169, 87] width 7 height 7
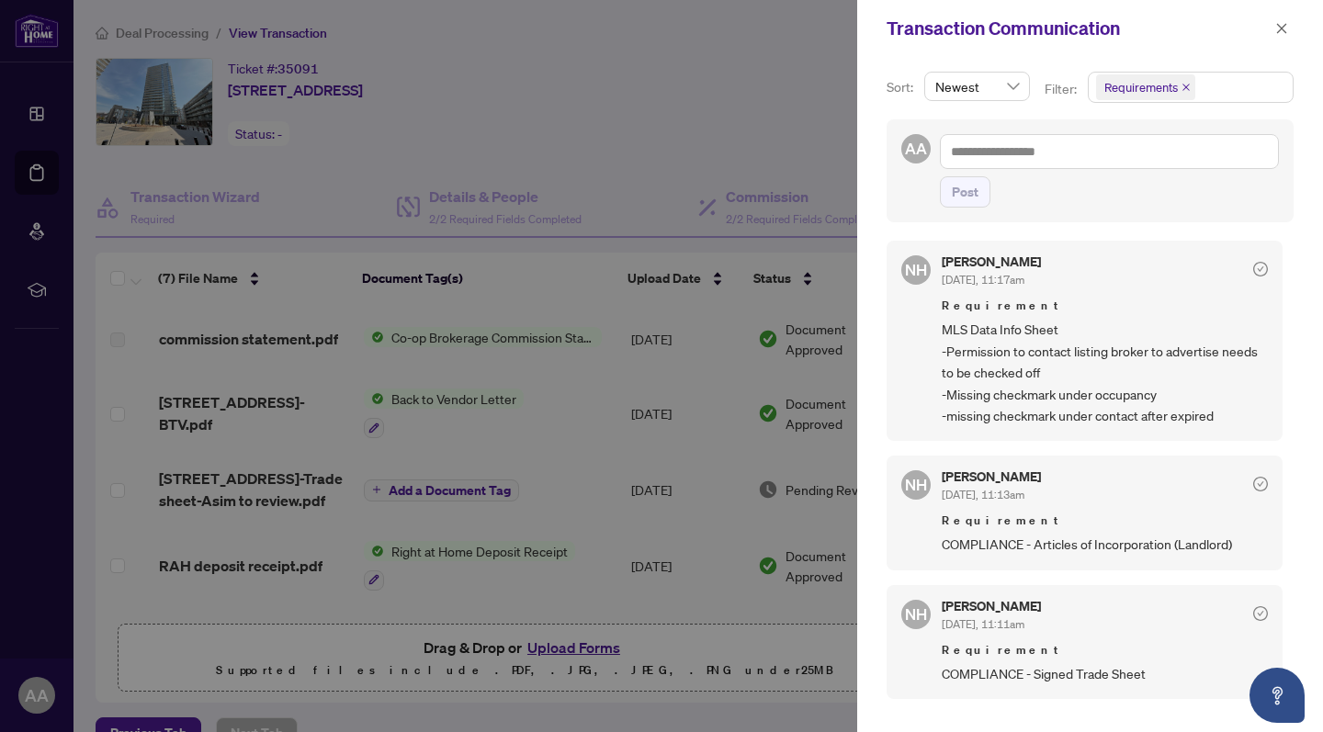
scroll to position [4, 0]
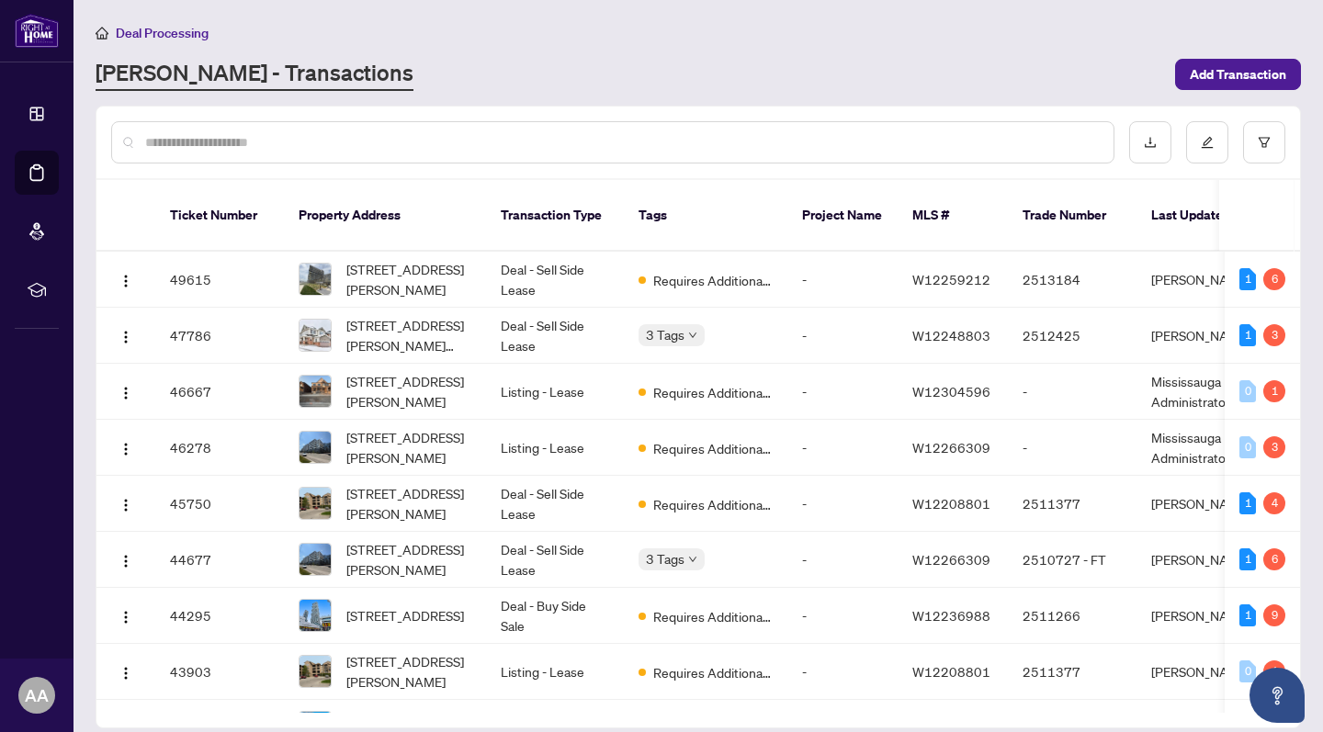
click at [615, 141] on input "text" at bounding box center [621, 142] width 953 height 20
type input "******"
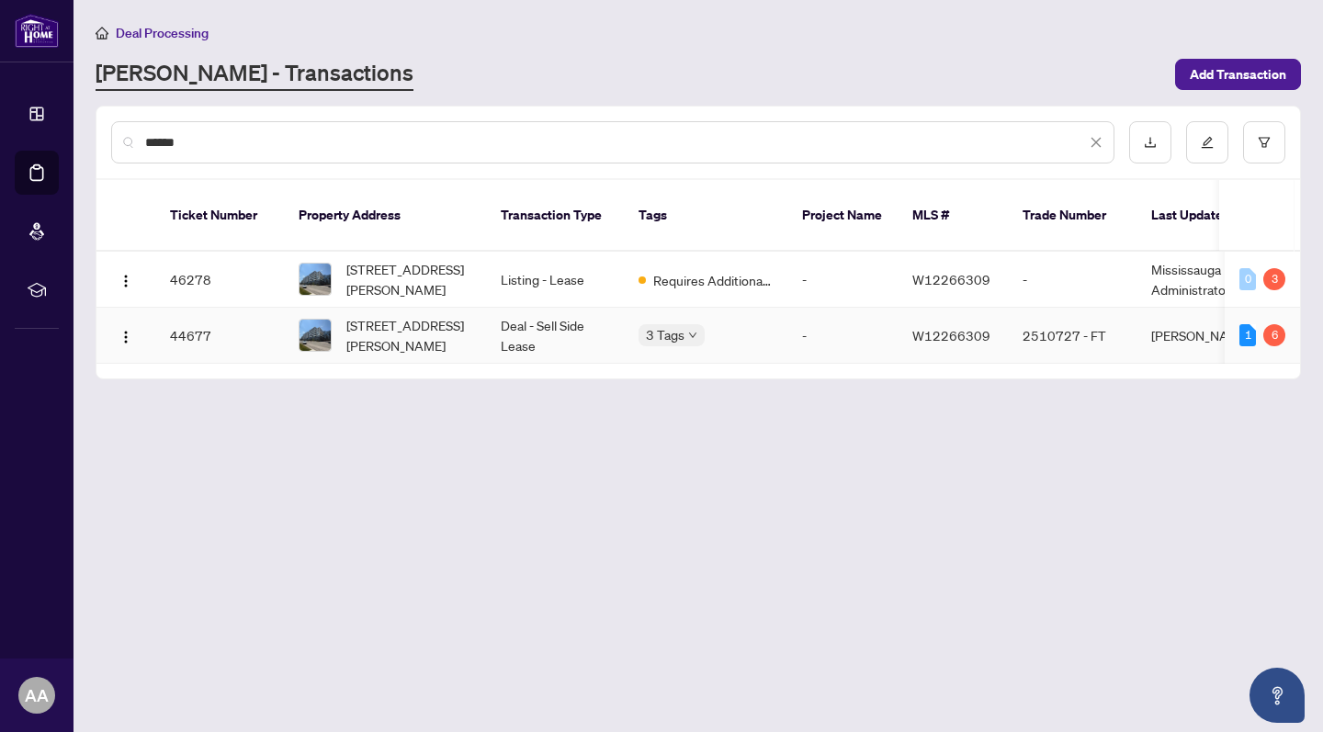
click at [558, 308] on td "Deal - Sell Side Lease" at bounding box center [555, 336] width 138 height 56
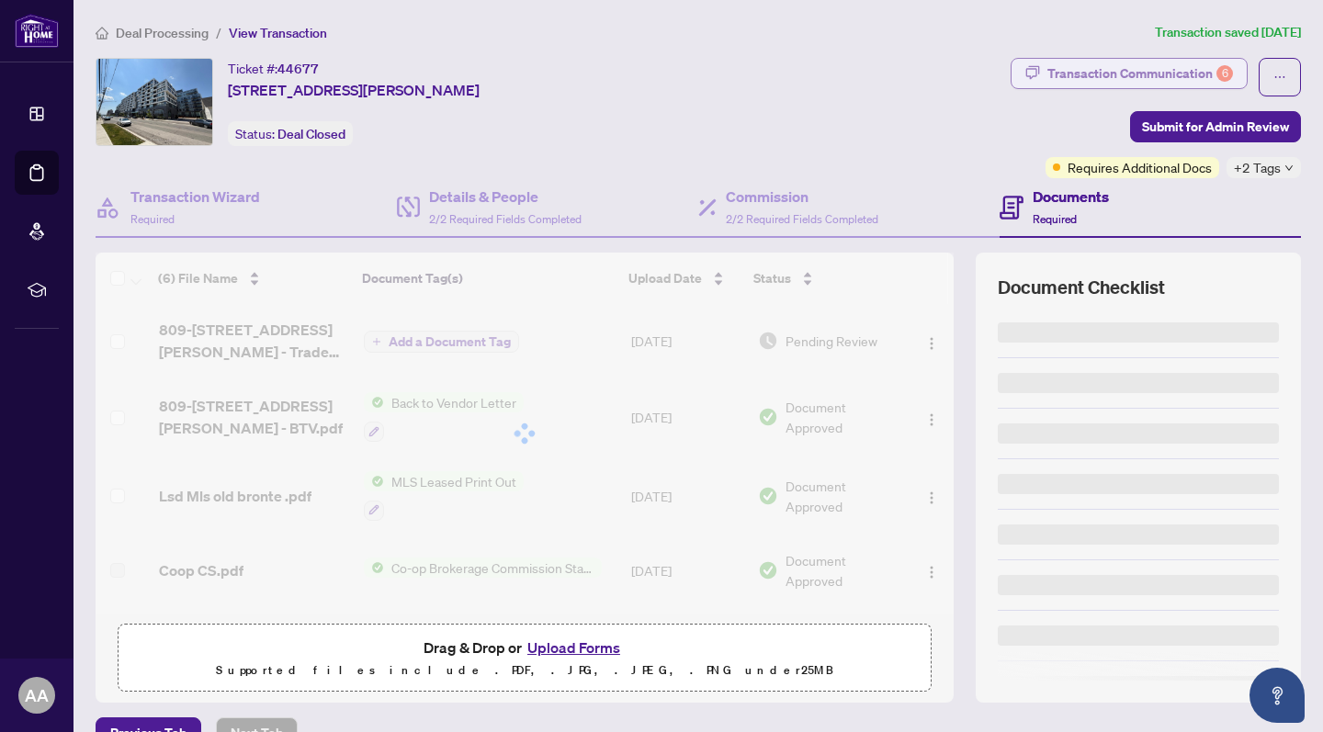
click at [1209, 77] on div "Transaction Communication 6" at bounding box center [1140, 73] width 186 height 29
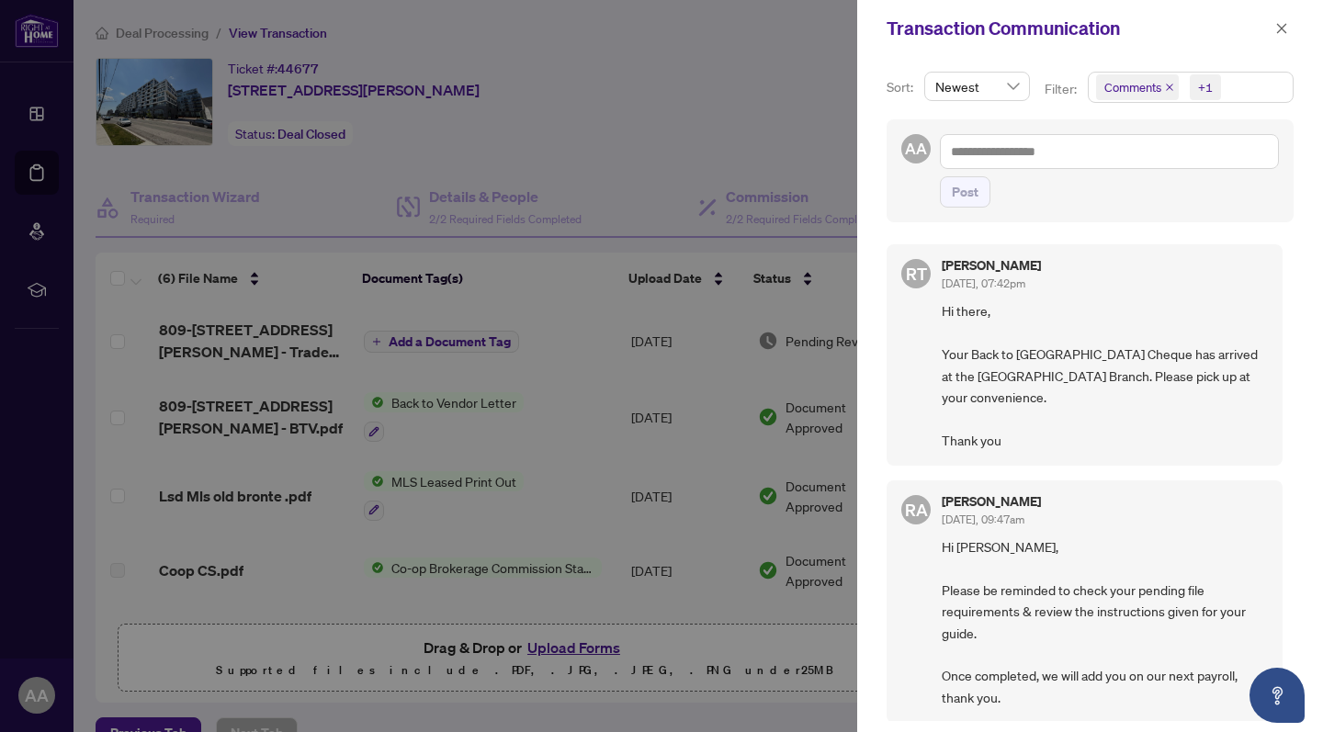
click at [1167, 84] on icon "close" at bounding box center [1169, 87] width 9 height 9
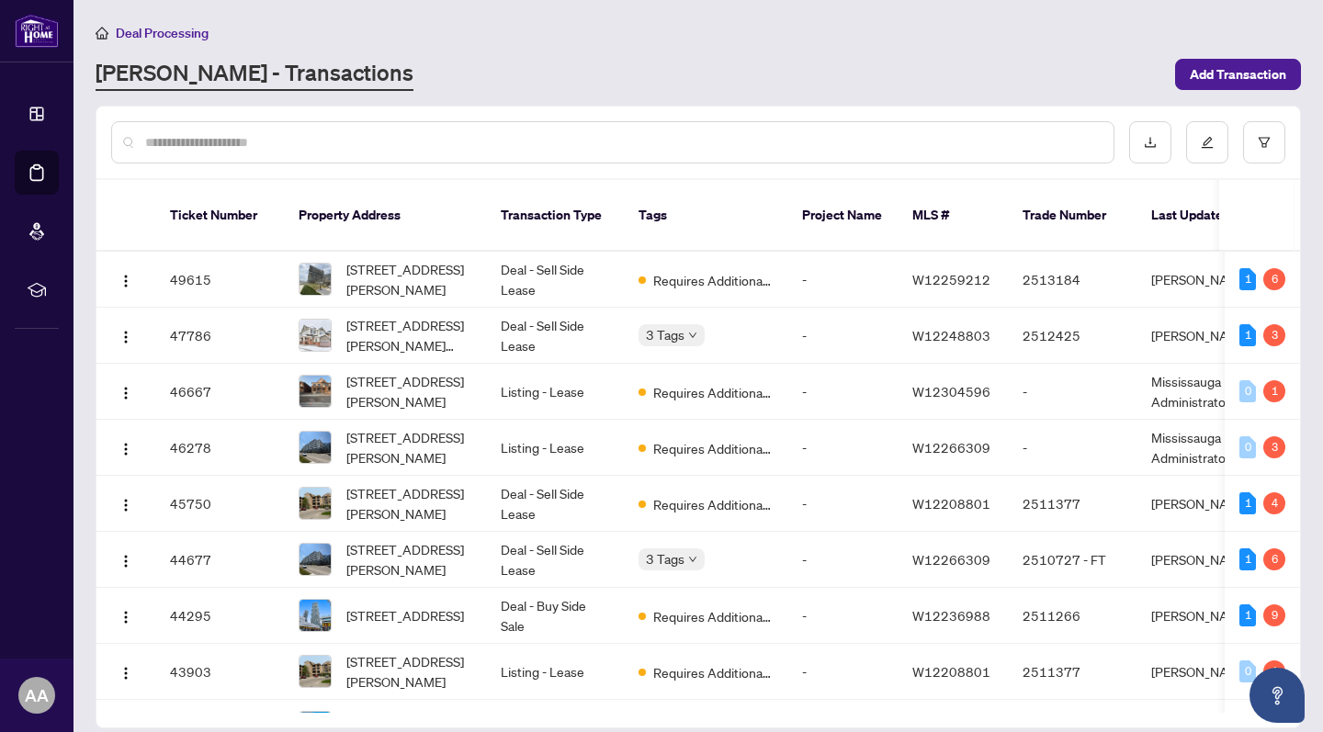
click at [296, 136] on input "text" at bounding box center [621, 142] width 953 height 20
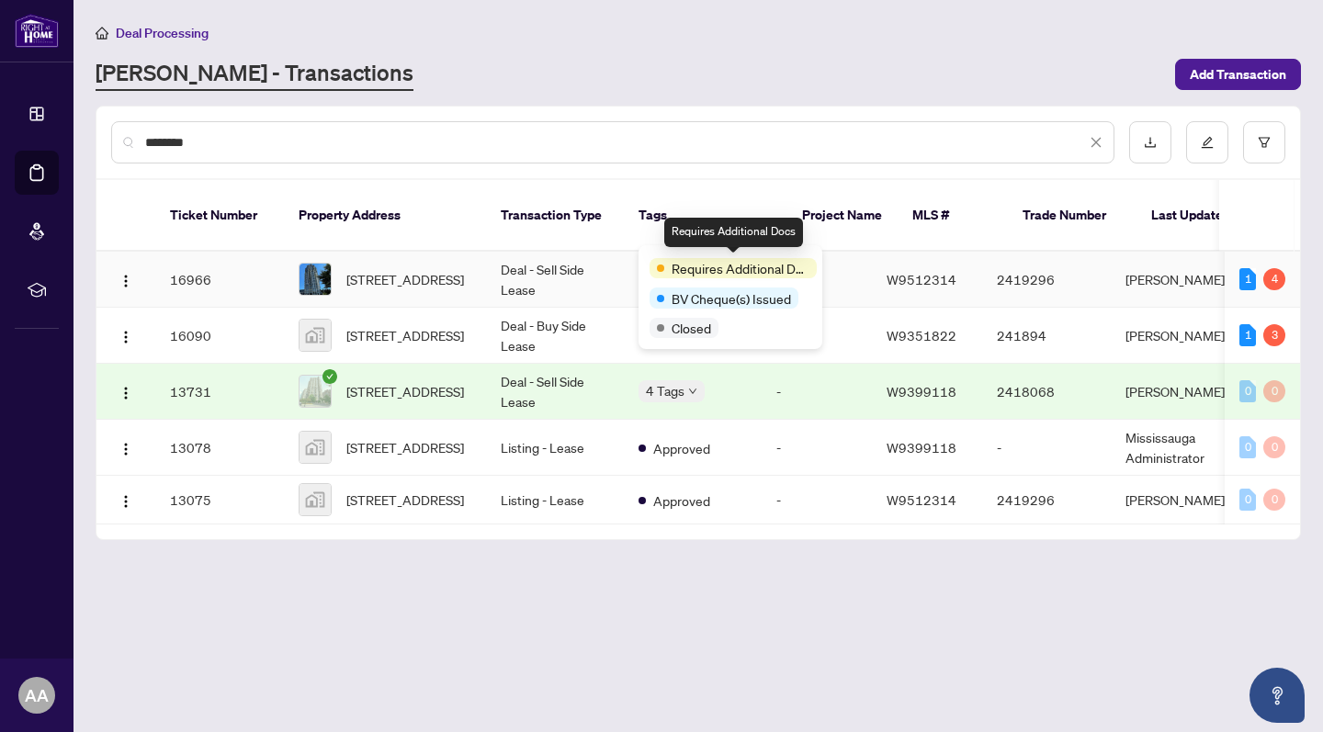
type input "********"
click at [487, 252] on td "Deal - Sell Side Lease" at bounding box center [555, 280] width 138 height 56
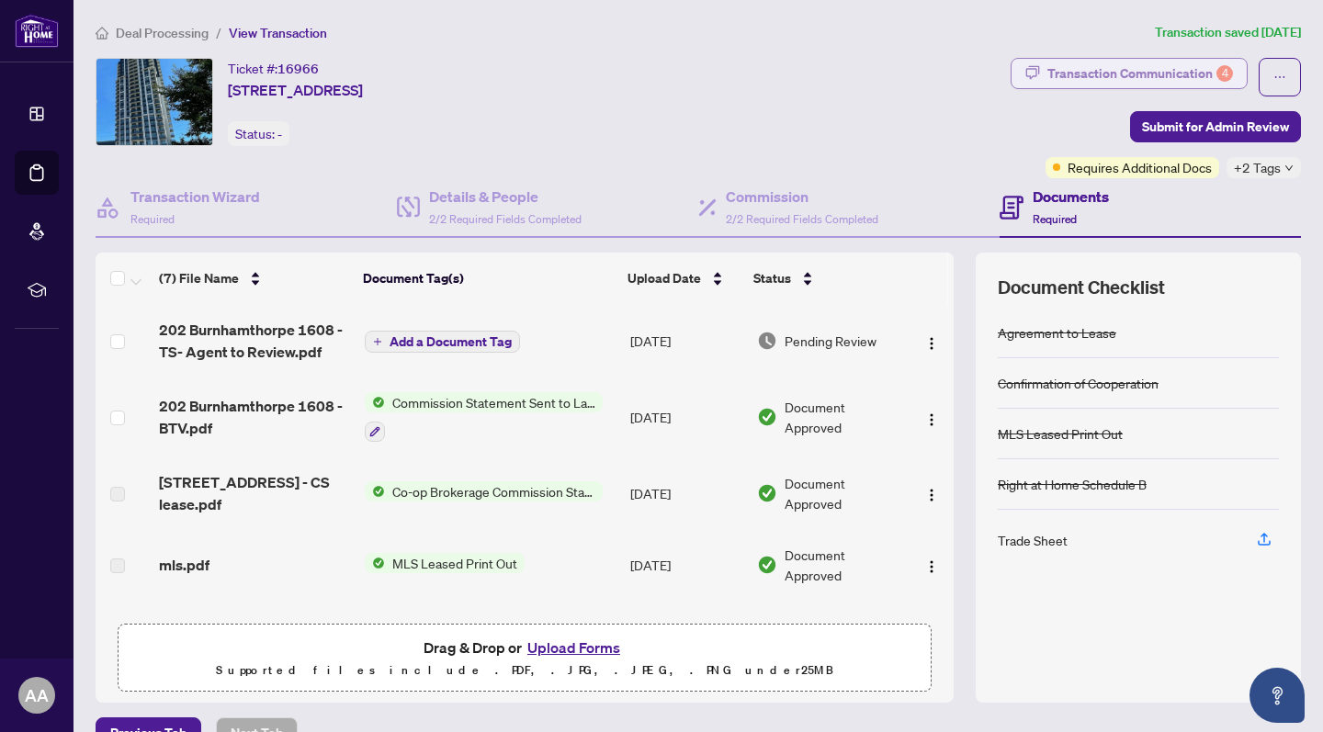
click at [1137, 78] on div "Transaction Communication 4" at bounding box center [1140, 73] width 186 height 29
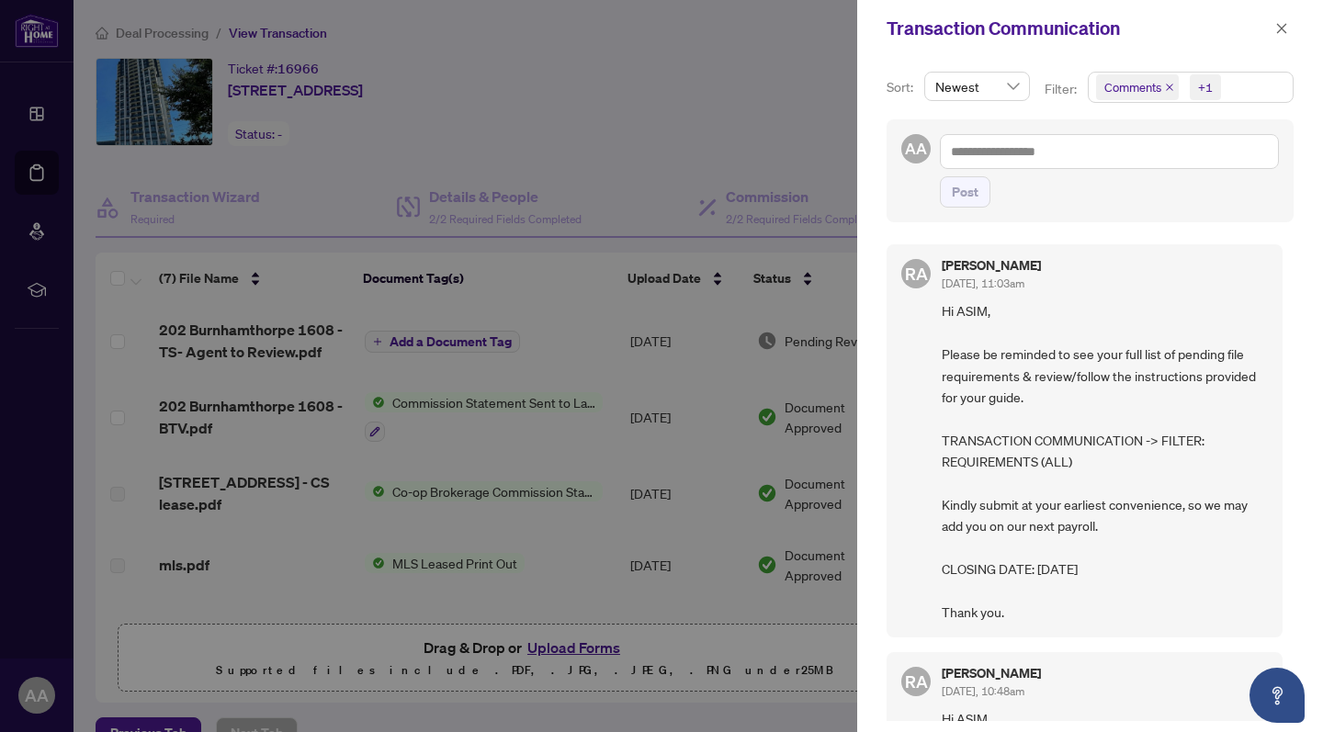
click at [1166, 87] on icon "close" at bounding box center [1169, 87] width 9 height 9
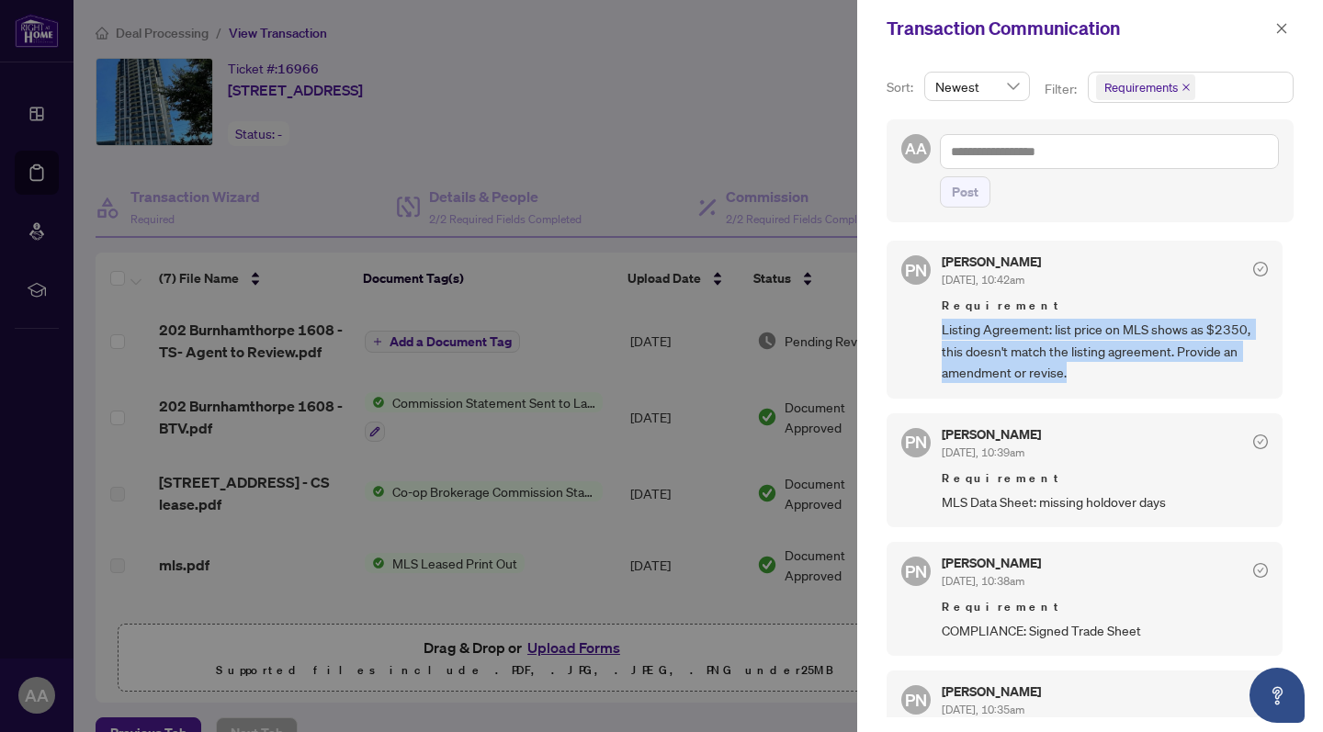
drag, startPoint x: 1071, startPoint y: 366, endPoint x: 930, endPoint y: 334, distance: 144.9
click at [930, 334] on div "PN Paula Nguyen Jan/09/2025, 10:42am Requirement Listing Agreement: list price …" at bounding box center [1084, 319] width 396 height 157
copy span "Listing Agreement: list price on MLS shows as $2350, this doesn't match the lis…"
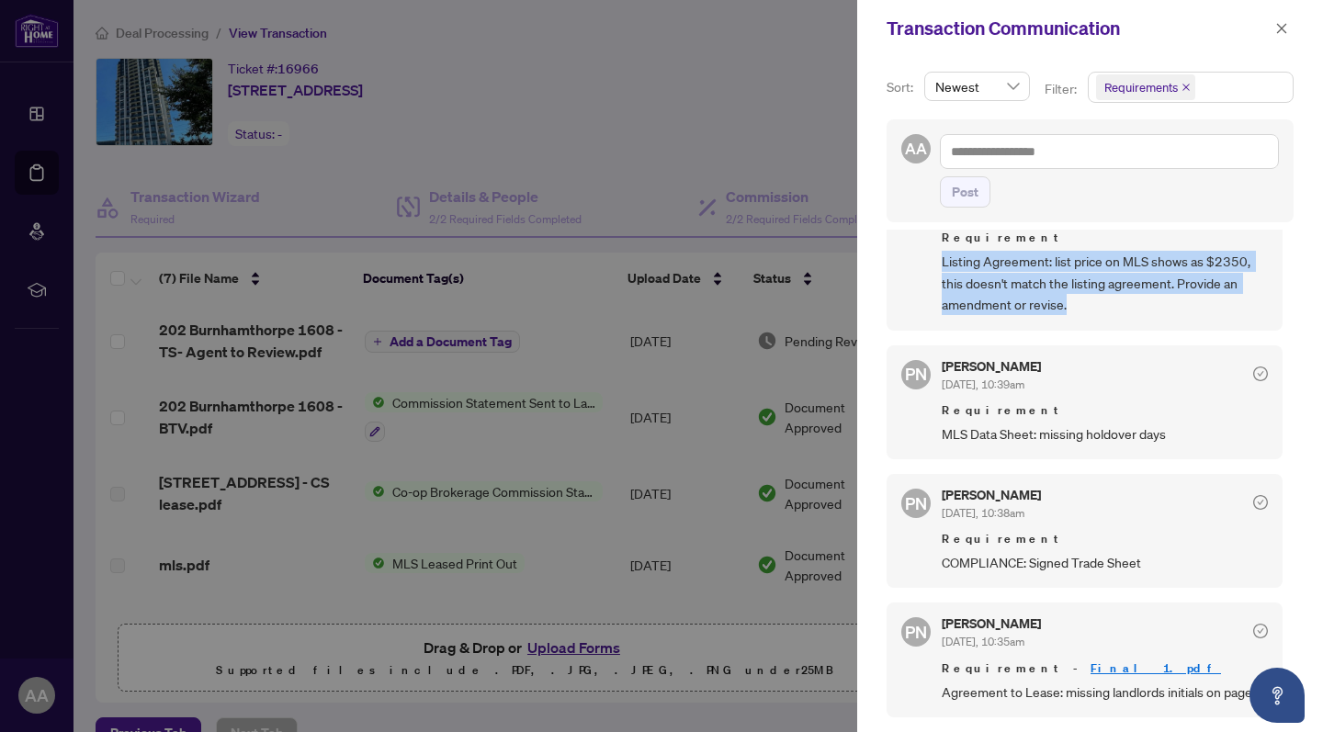
scroll to position [86, 0]
click at [584, 165] on div at bounding box center [661, 366] width 1323 height 732
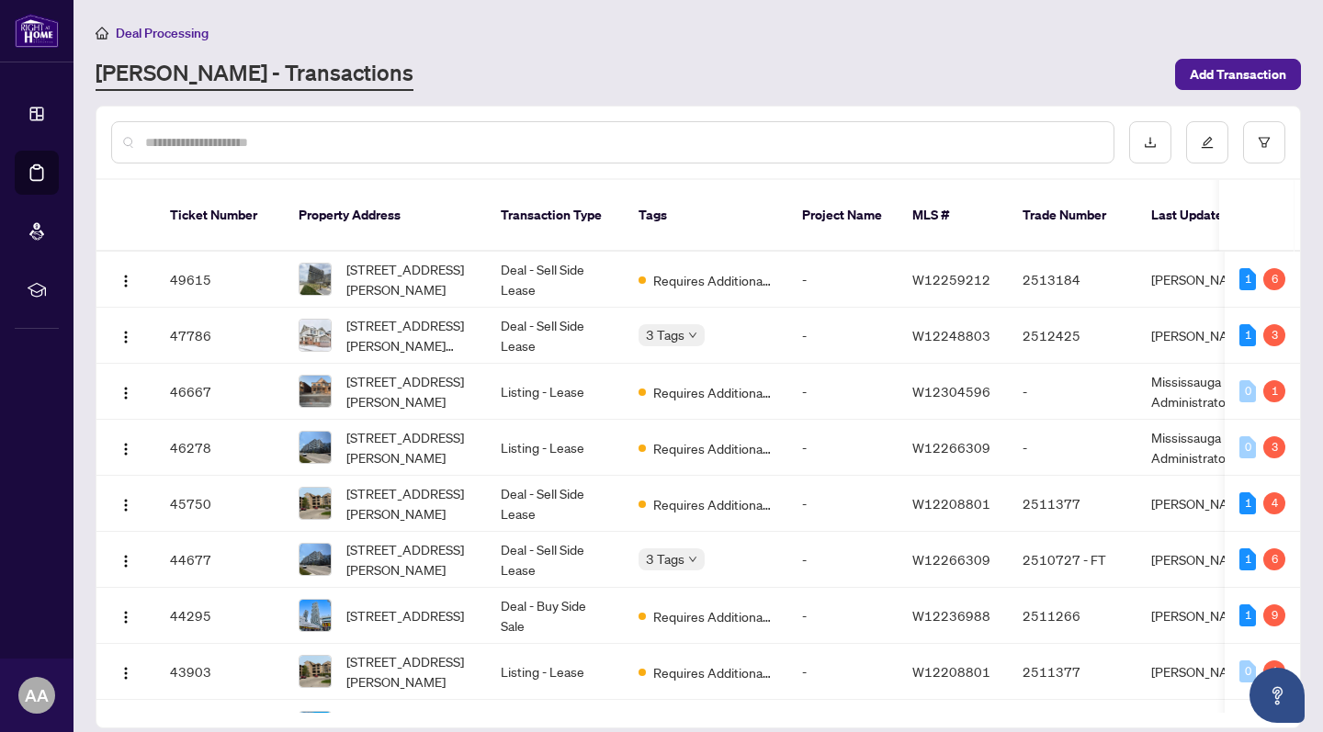
click at [287, 138] on input "text" at bounding box center [621, 142] width 953 height 20
type input "******"
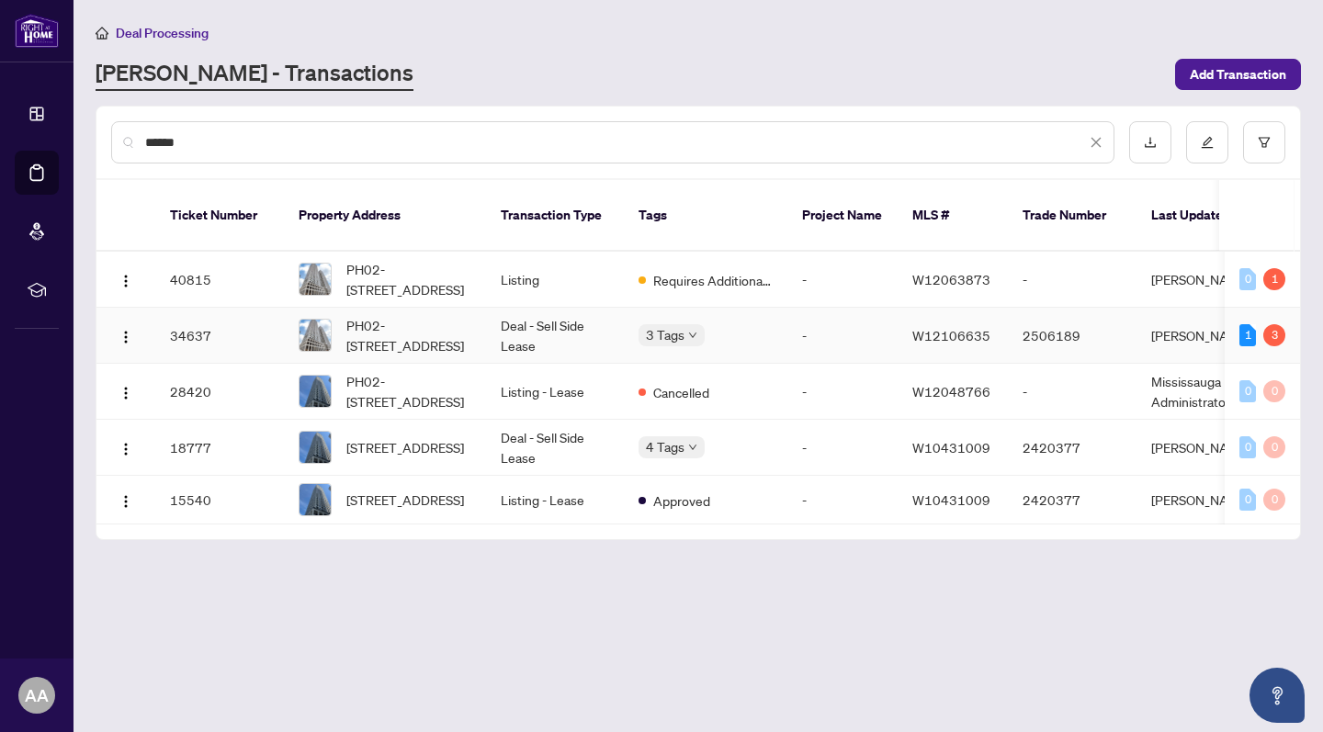
click at [550, 326] on td "Deal - Sell Side Lease" at bounding box center [555, 336] width 138 height 56
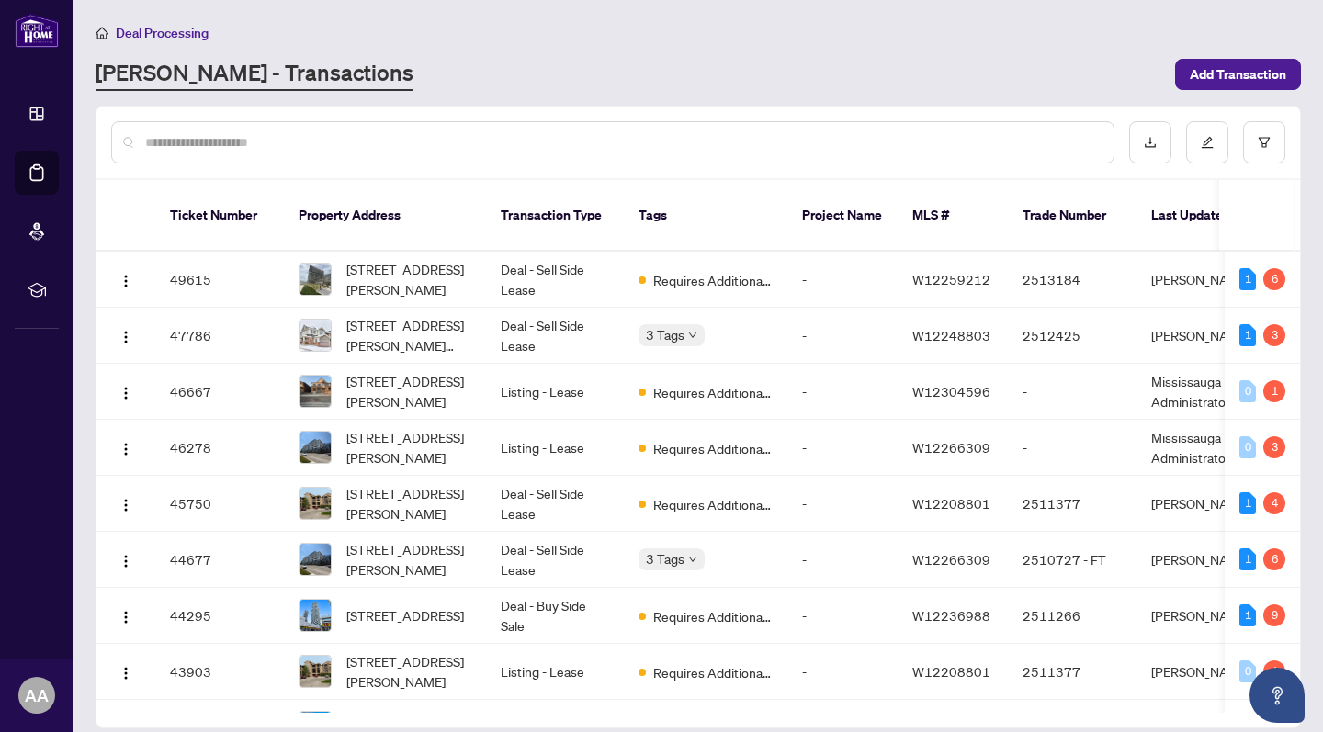
click at [351, 143] on input "text" at bounding box center [621, 142] width 953 height 20
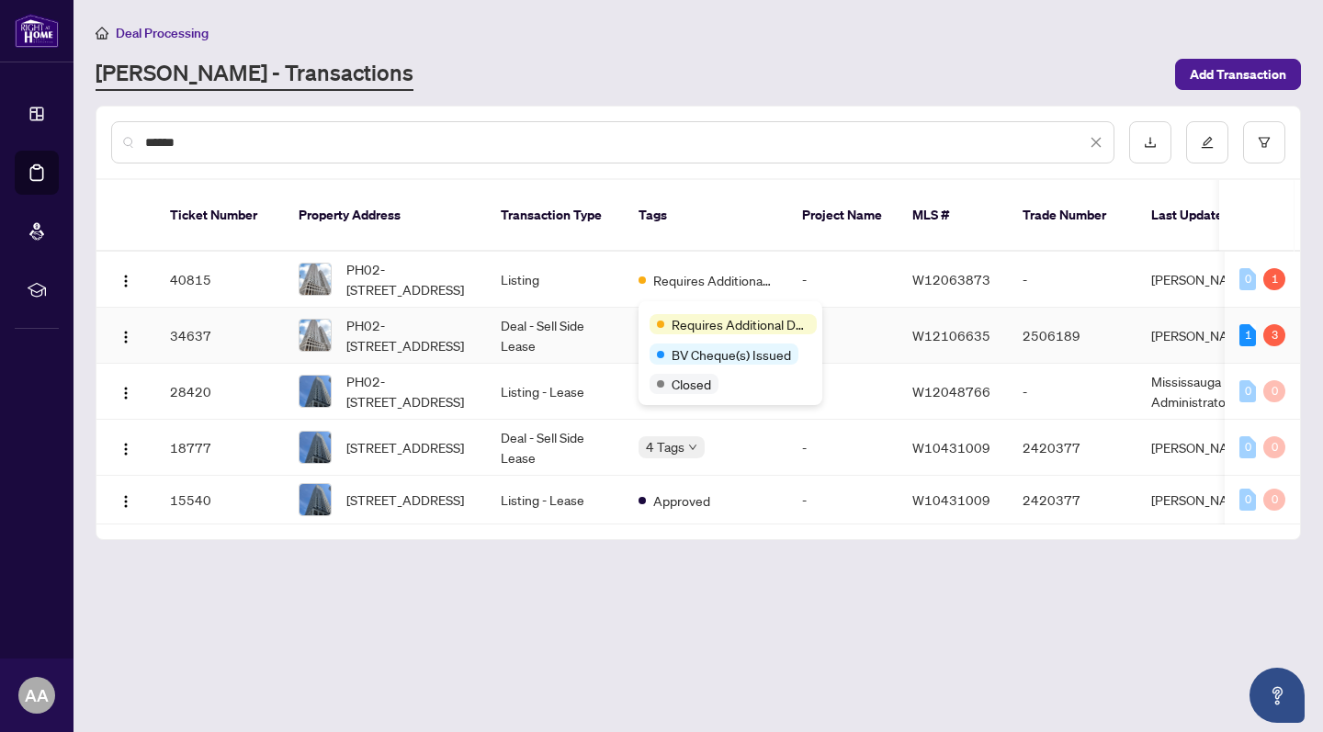
type input "******"
click at [559, 308] on td "Deal - Sell Side Lease" at bounding box center [555, 336] width 138 height 56
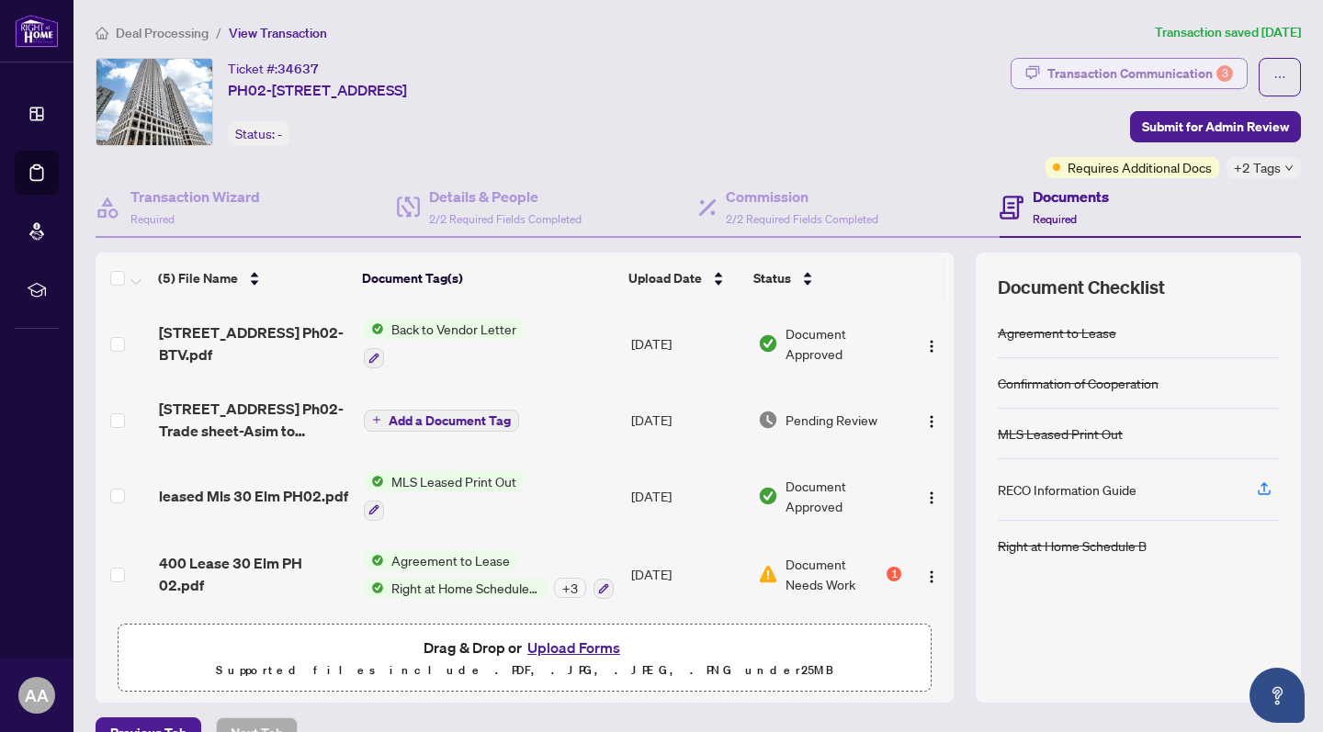
click at [1142, 81] on div "Transaction Communication 3" at bounding box center [1140, 73] width 186 height 29
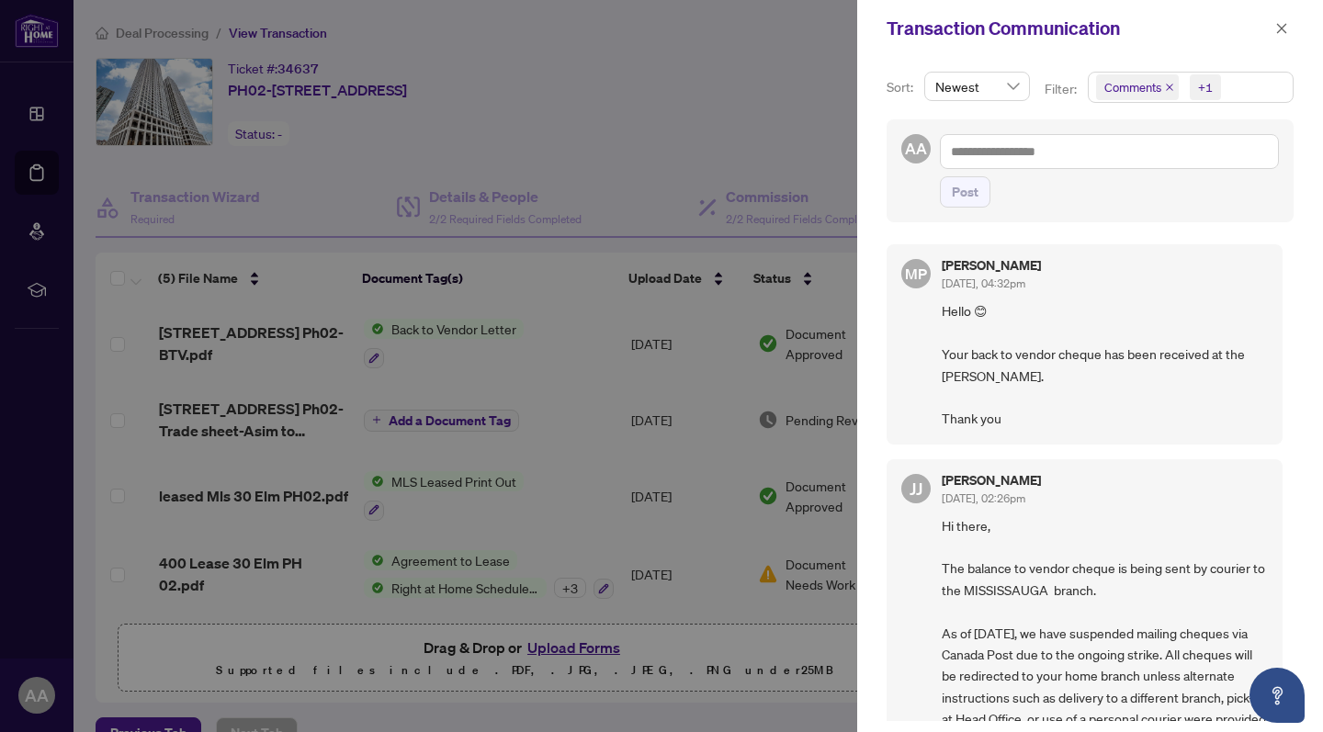
click at [1170, 87] on icon "close" at bounding box center [1169, 87] width 9 height 9
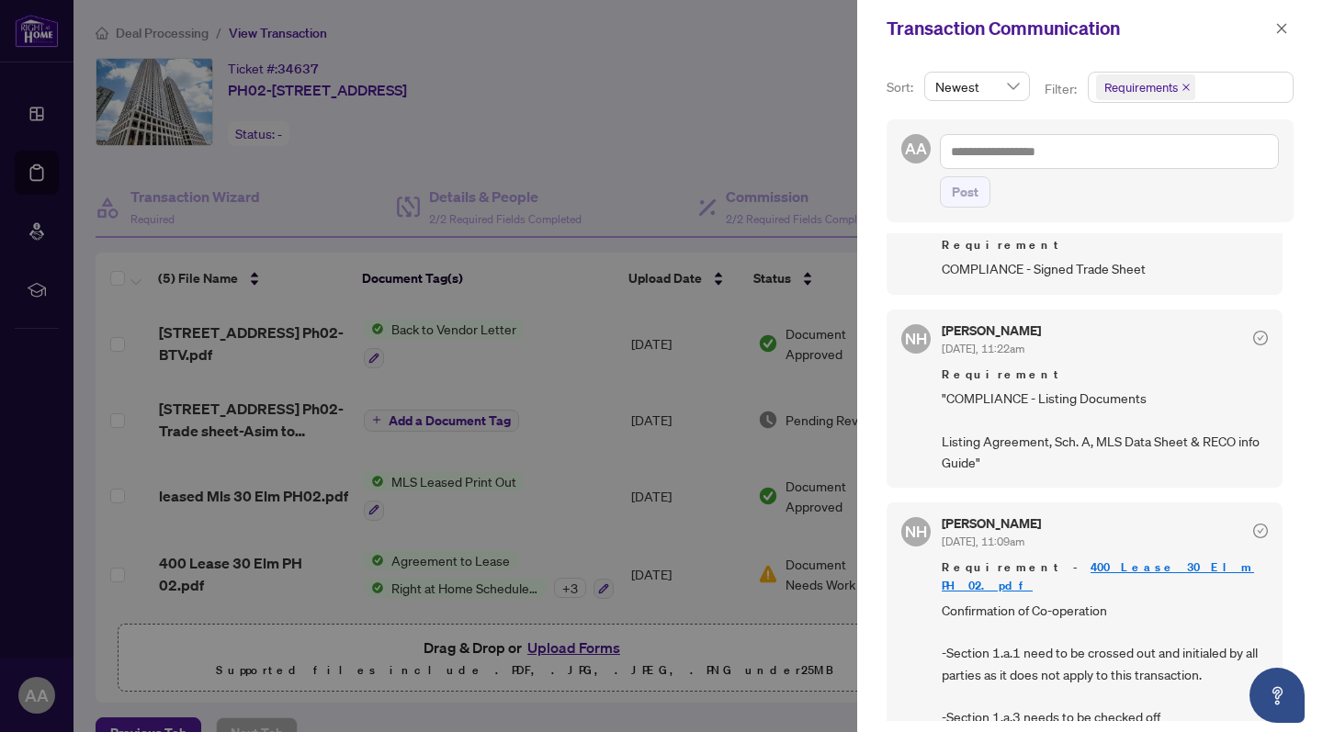
scroll to position [63, 0]
